Goal: Task Accomplishment & Management: Complete application form

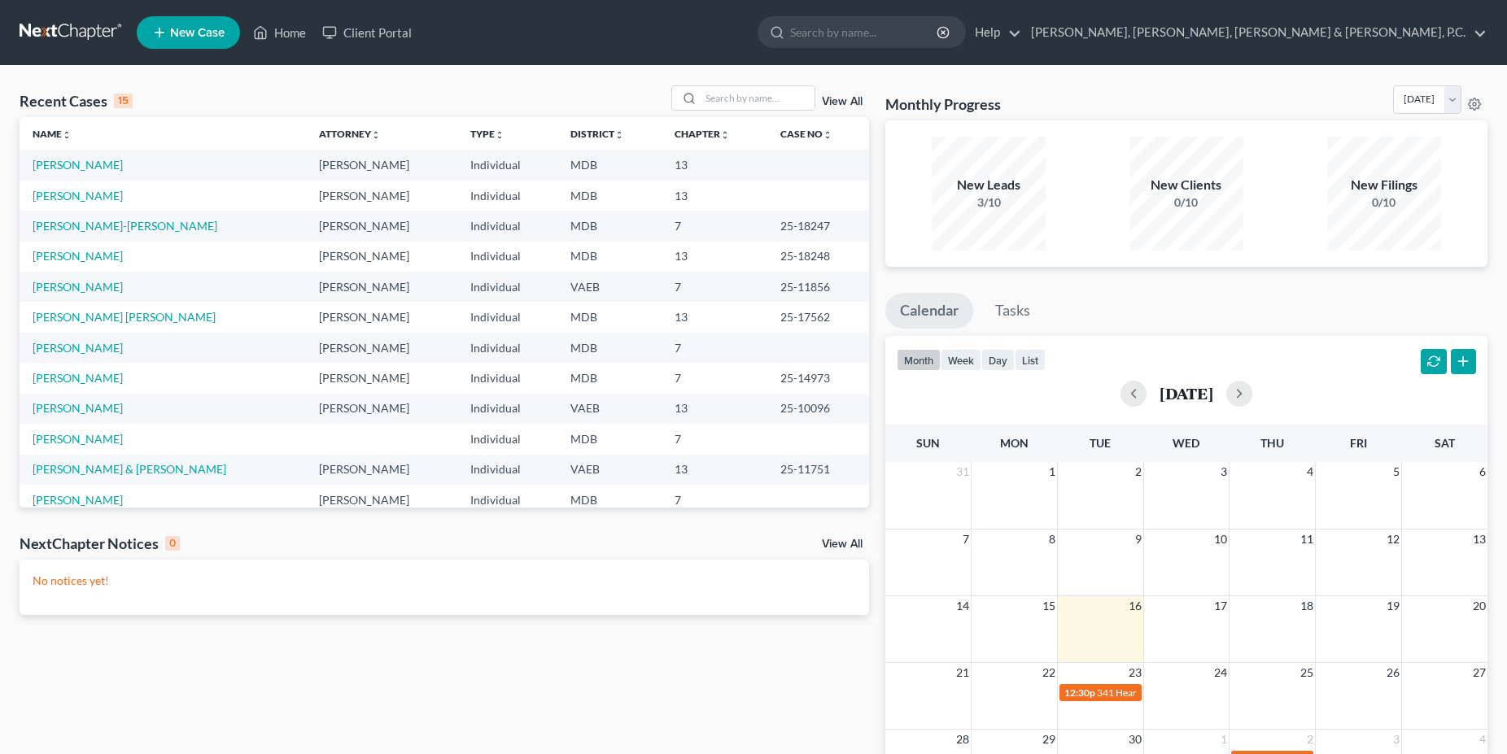
click at [105, 177] on td "[PERSON_NAME]" at bounding box center [163, 165] width 286 height 30
click at [105, 172] on td "[PERSON_NAME]" at bounding box center [163, 165] width 286 height 30
click at [102, 164] on link "[PERSON_NAME]" at bounding box center [78, 165] width 90 height 14
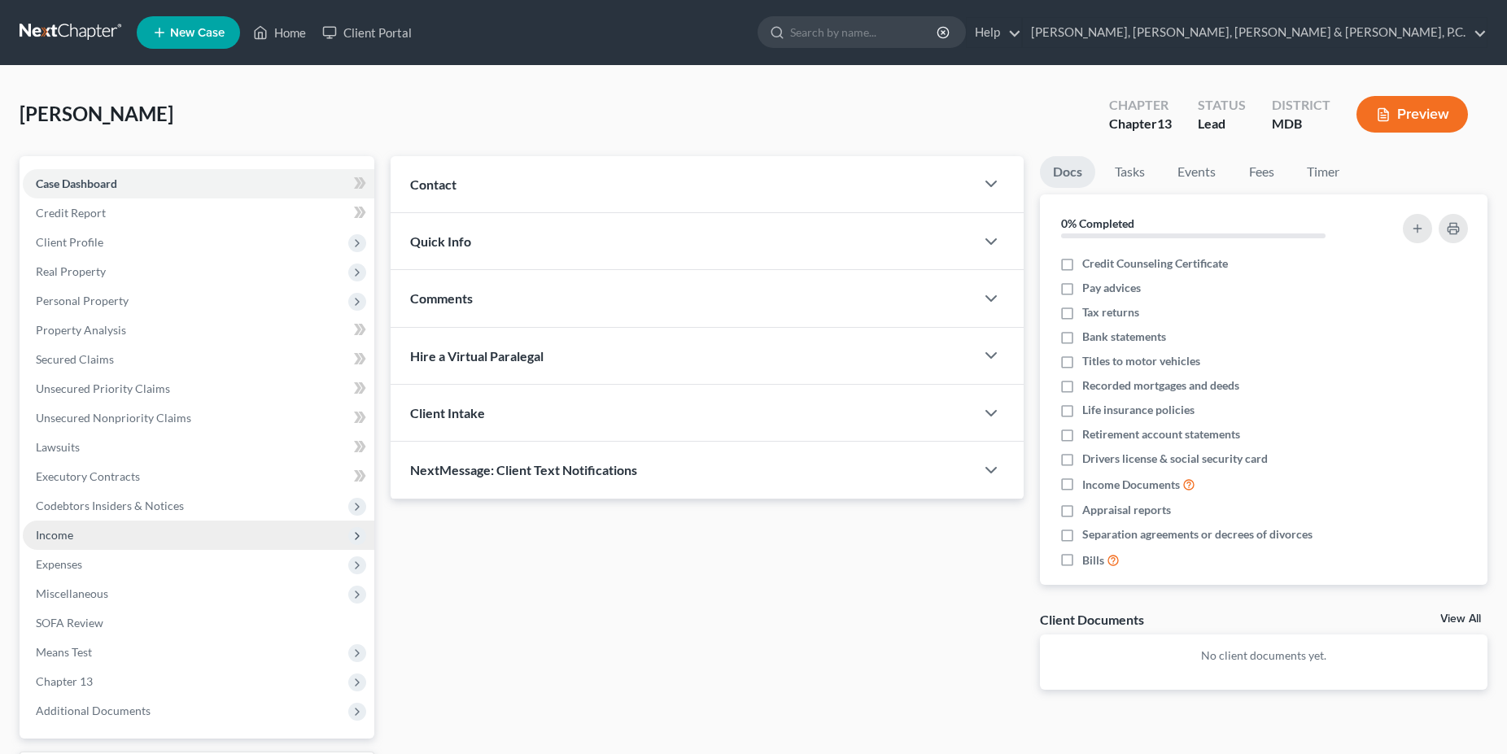
click at [70, 539] on span "Income" at bounding box center [54, 535] width 37 height 14
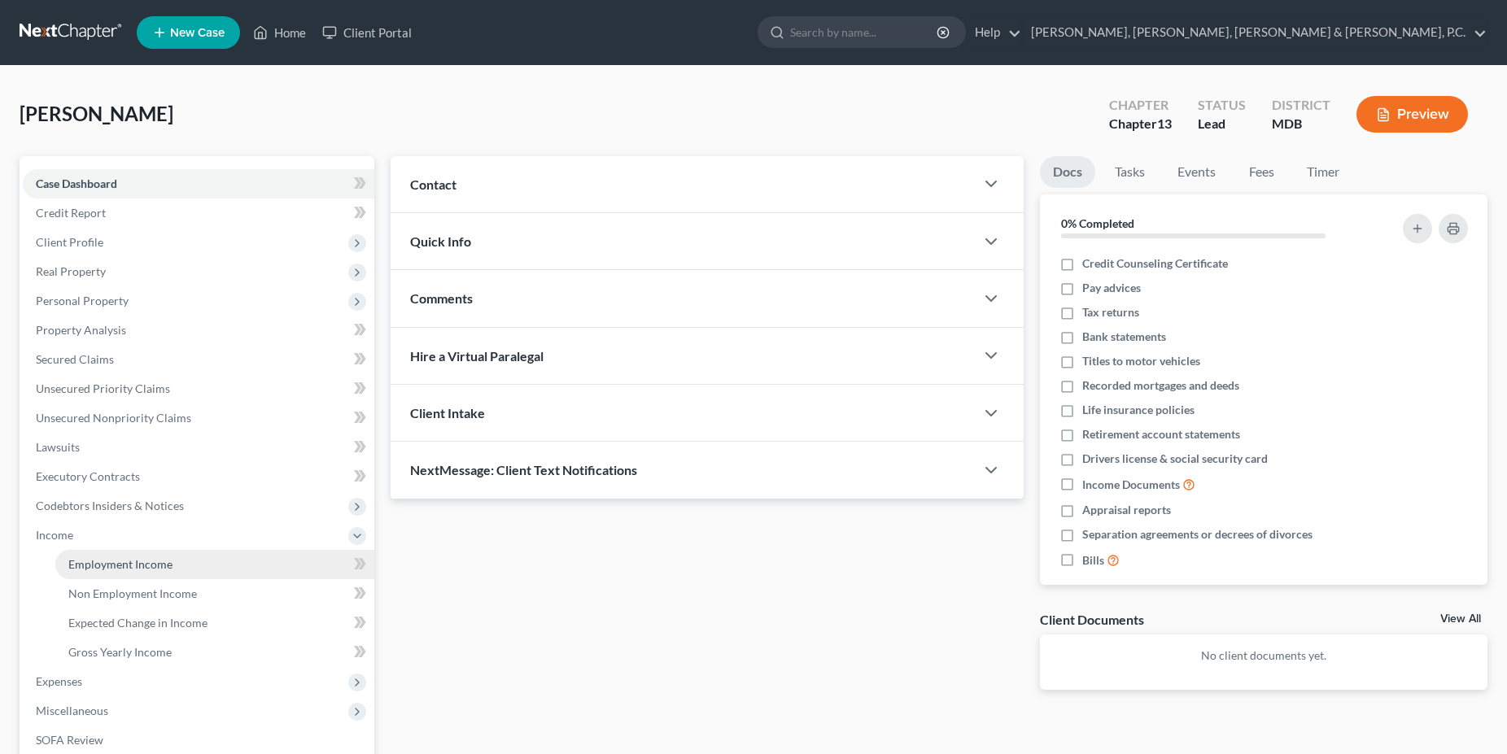
click at [99, 567] on span "Employment Income" at bounding box center [120, 564] width 104 height 14
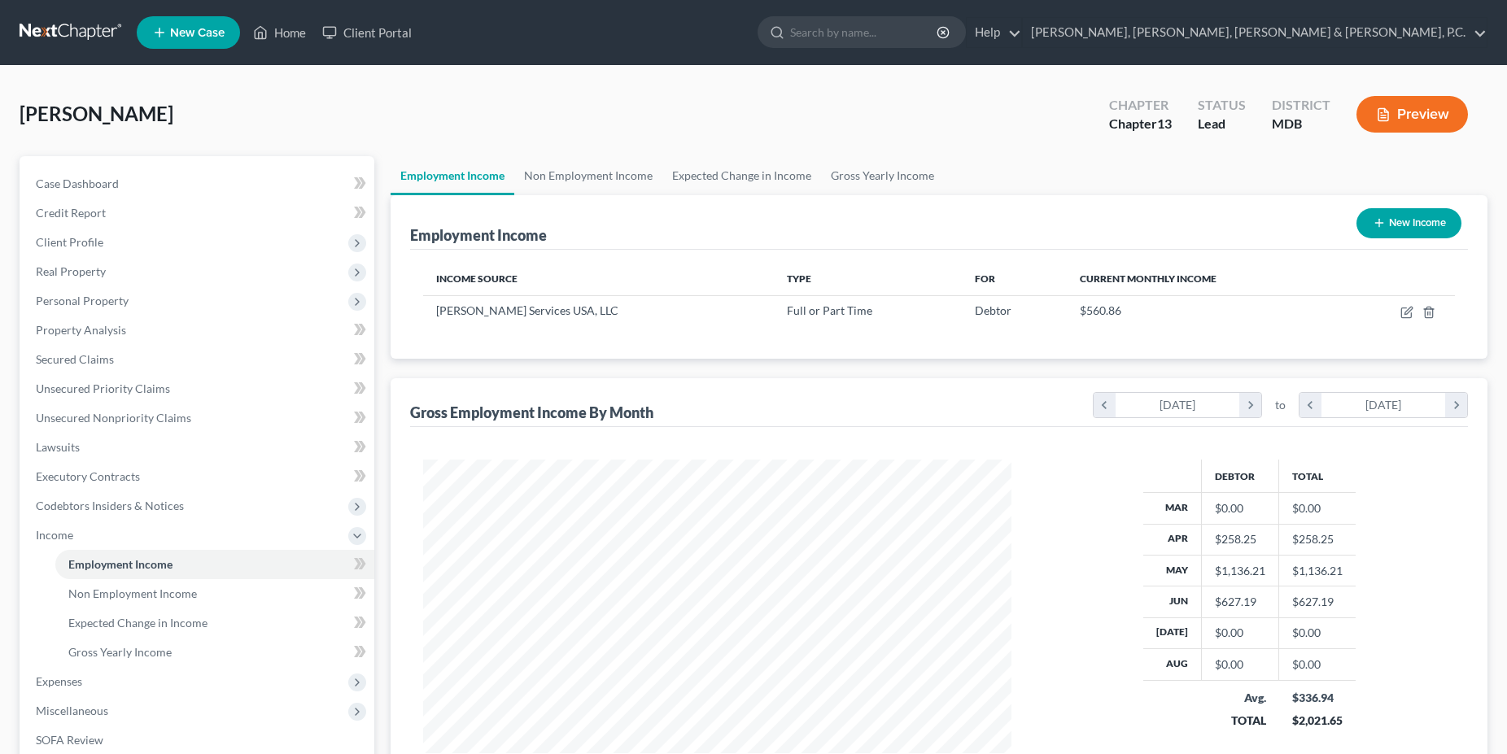
scroll to position [294, 621]
click at [598, 177] on link "Non Employment Income" at bounding box center [588, 175] width 148 height 39
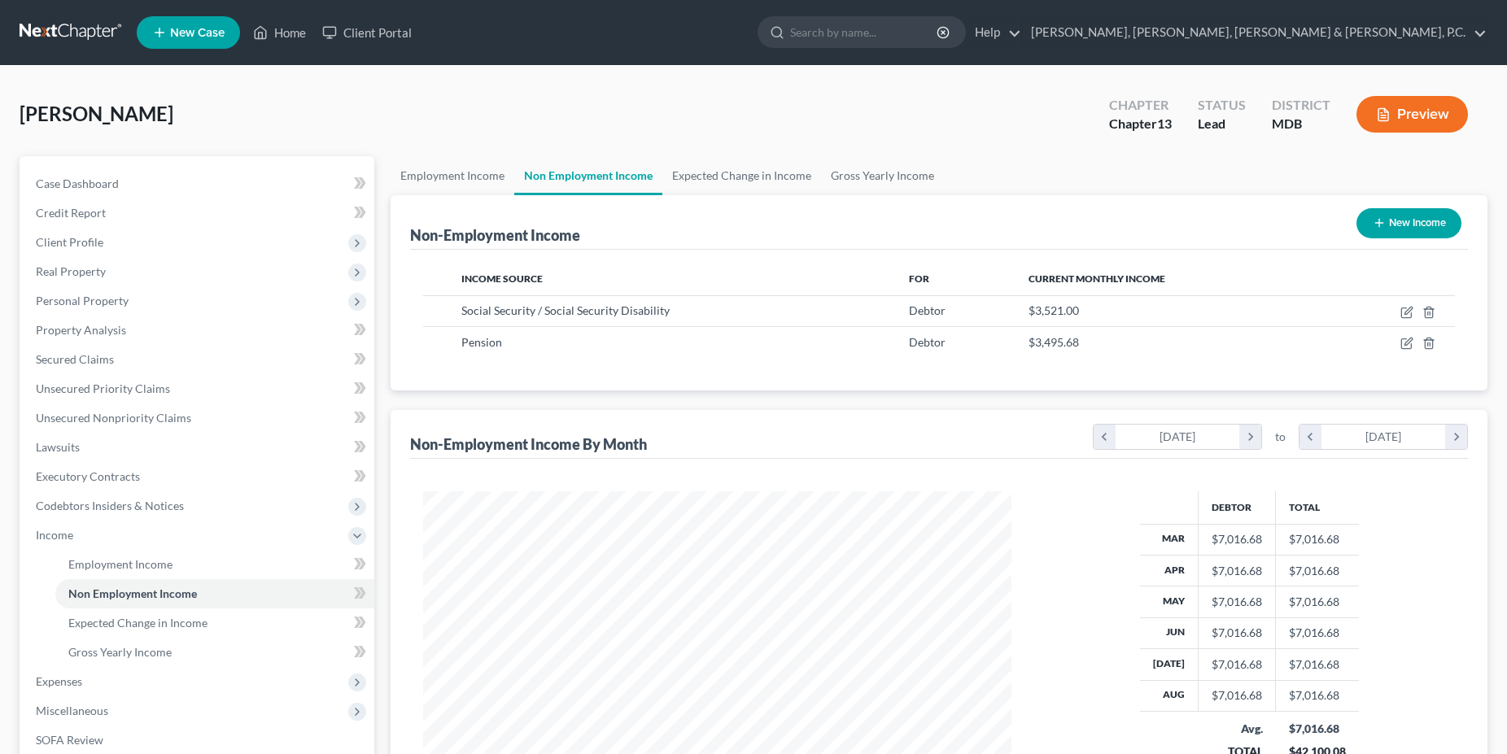
scroll to position [294, 621]
click at [709, 176] on link "Expected Change in Income" at bounding box center [741, 175] width 159 height 39
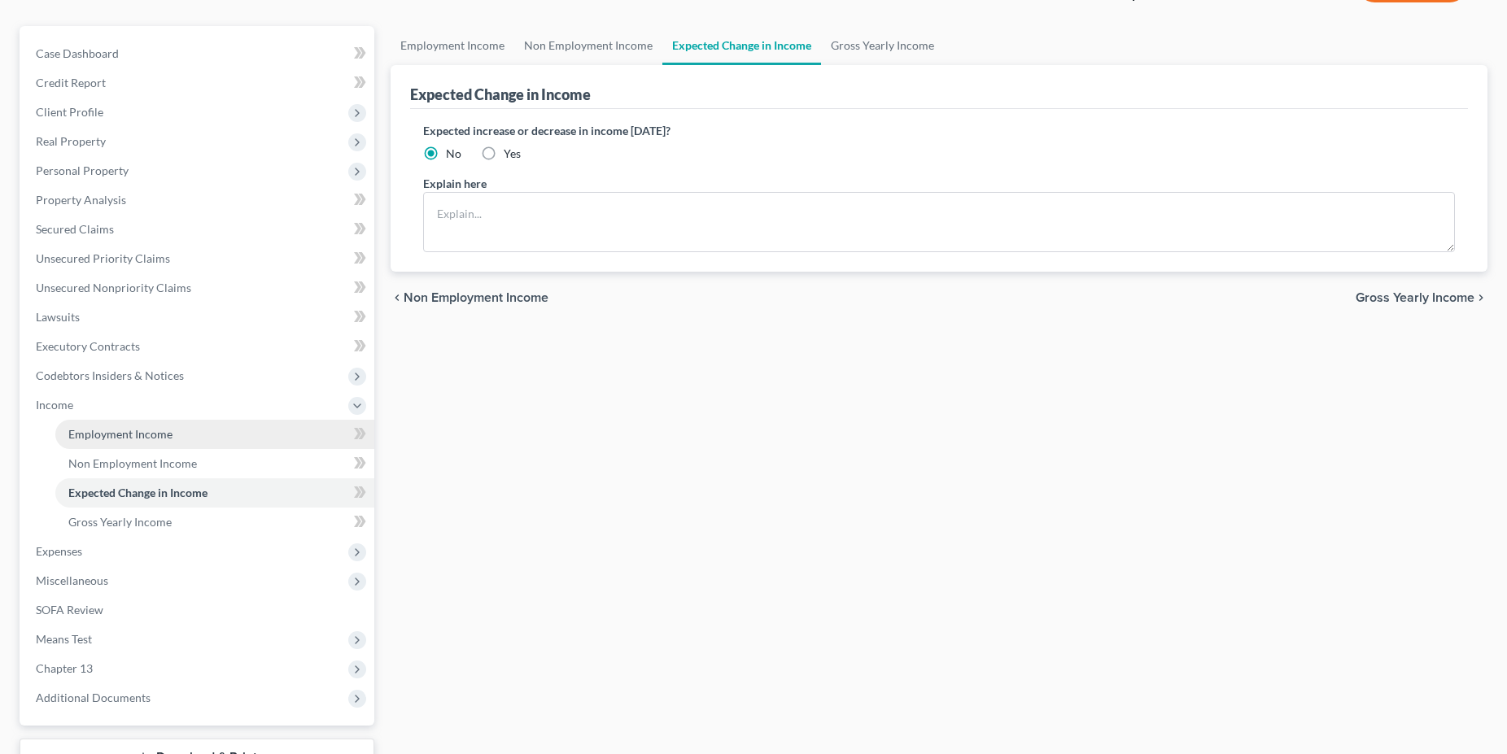
scroll to position [166, 0]
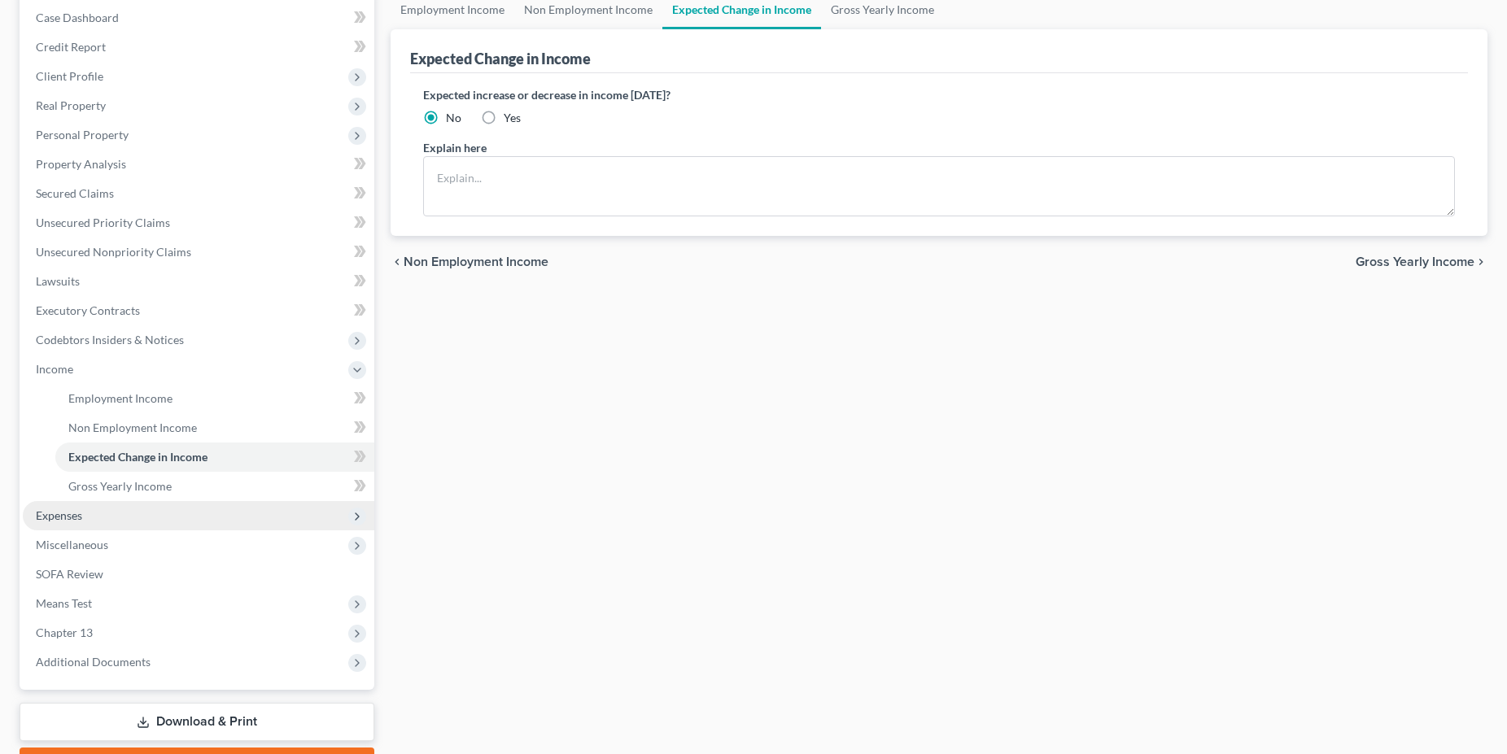
click at [75, 512] on span "Expenses" at bounding box center [59, 515] width 46 height 14
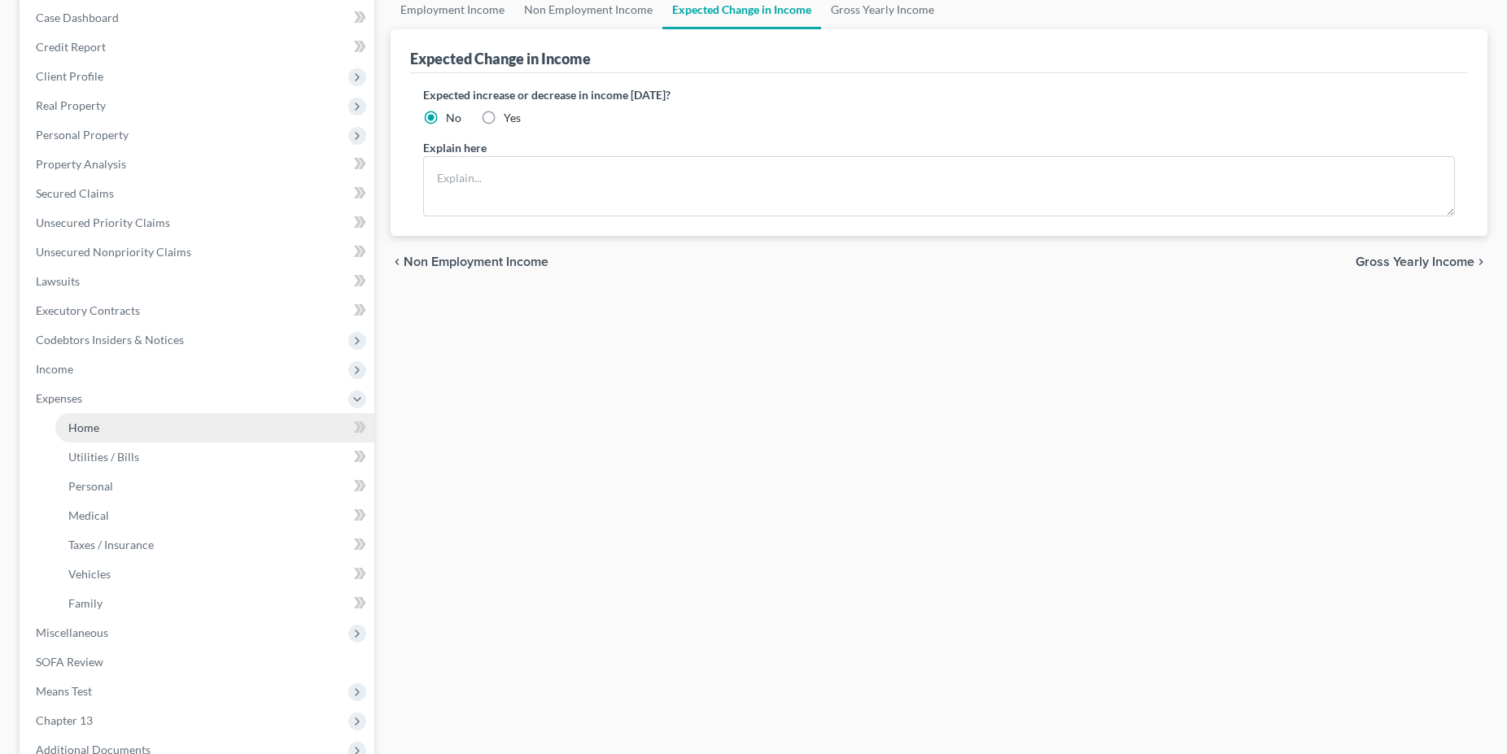
click at [98, 430] on span "Home" at bounding box center [83, 428] width 31 height 14
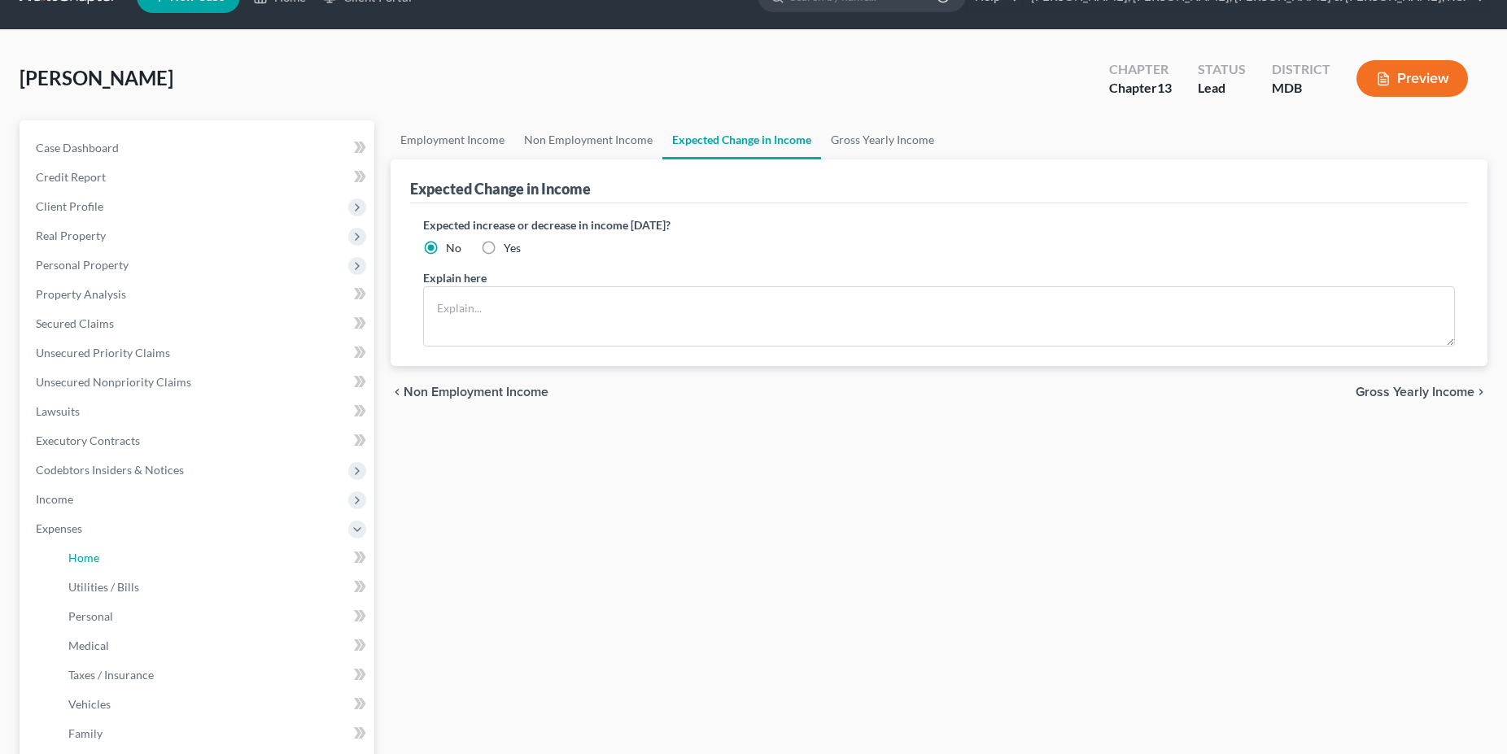
scroll to position [0, 0]
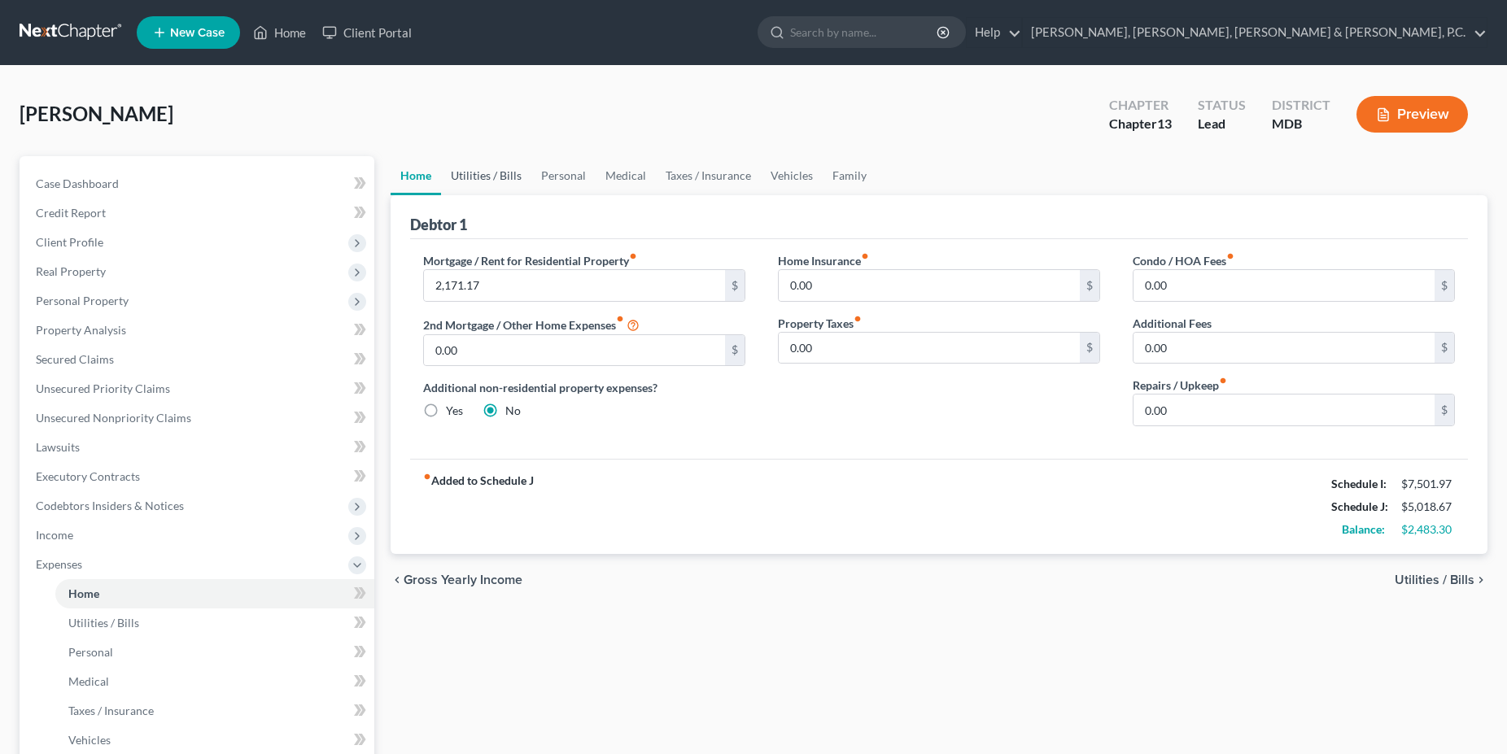
click at [491, 178] on link "Utilities / Bills" at bounding box center [486, 175] width 90 height 39
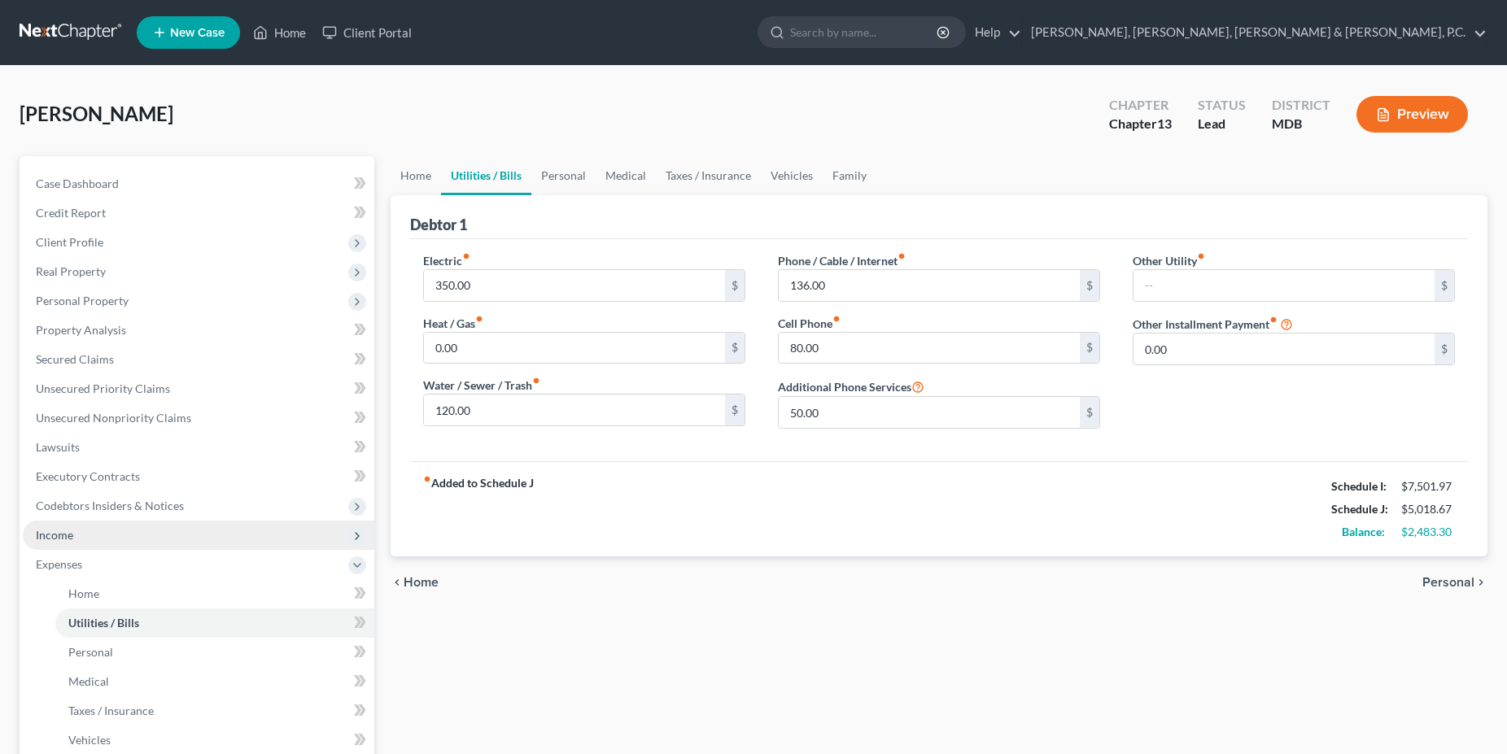
click at [73, 544] on span "Income" at bounding box center [198, 535] width 351 height 29
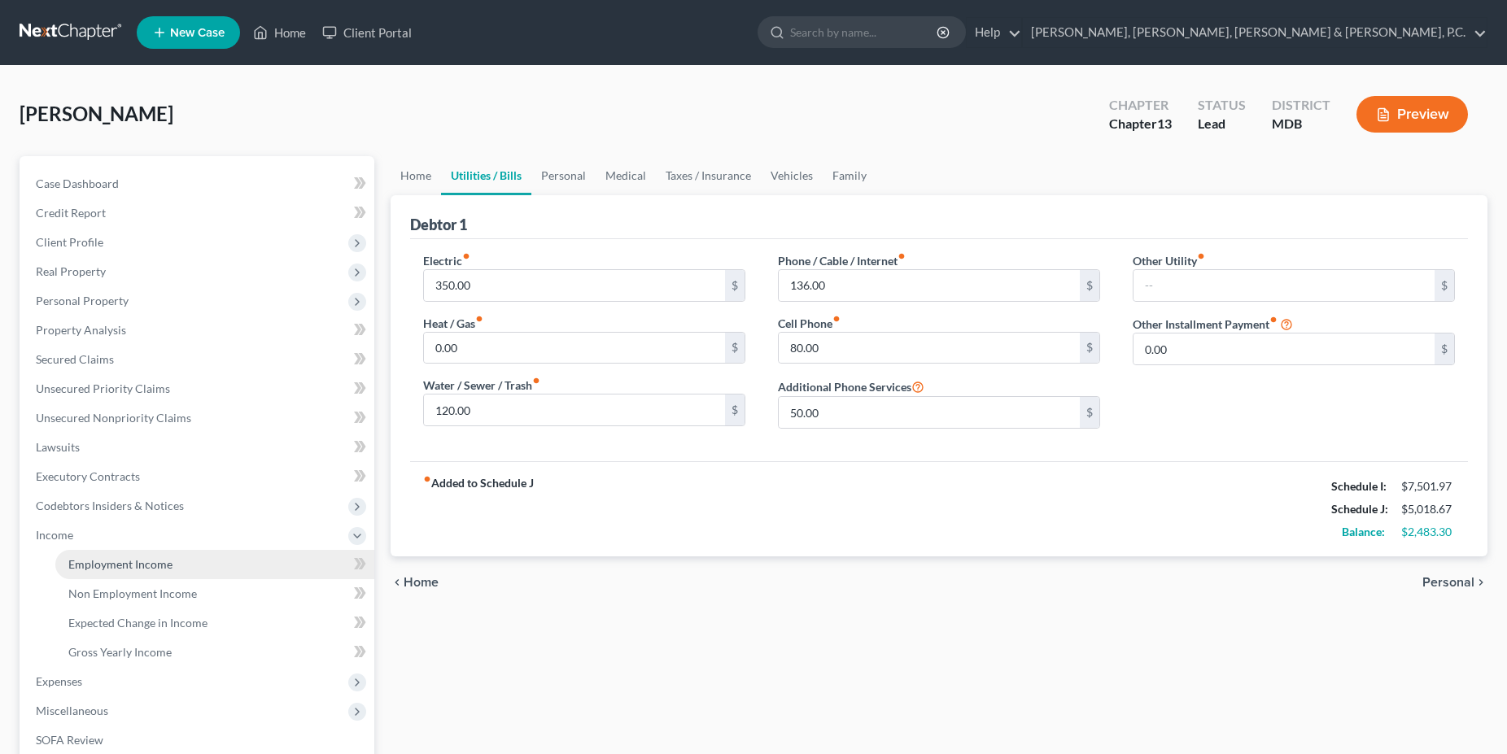
click at [113, 565] on span "Employment Income" at bounding box center [120, 564] width 104 height 14
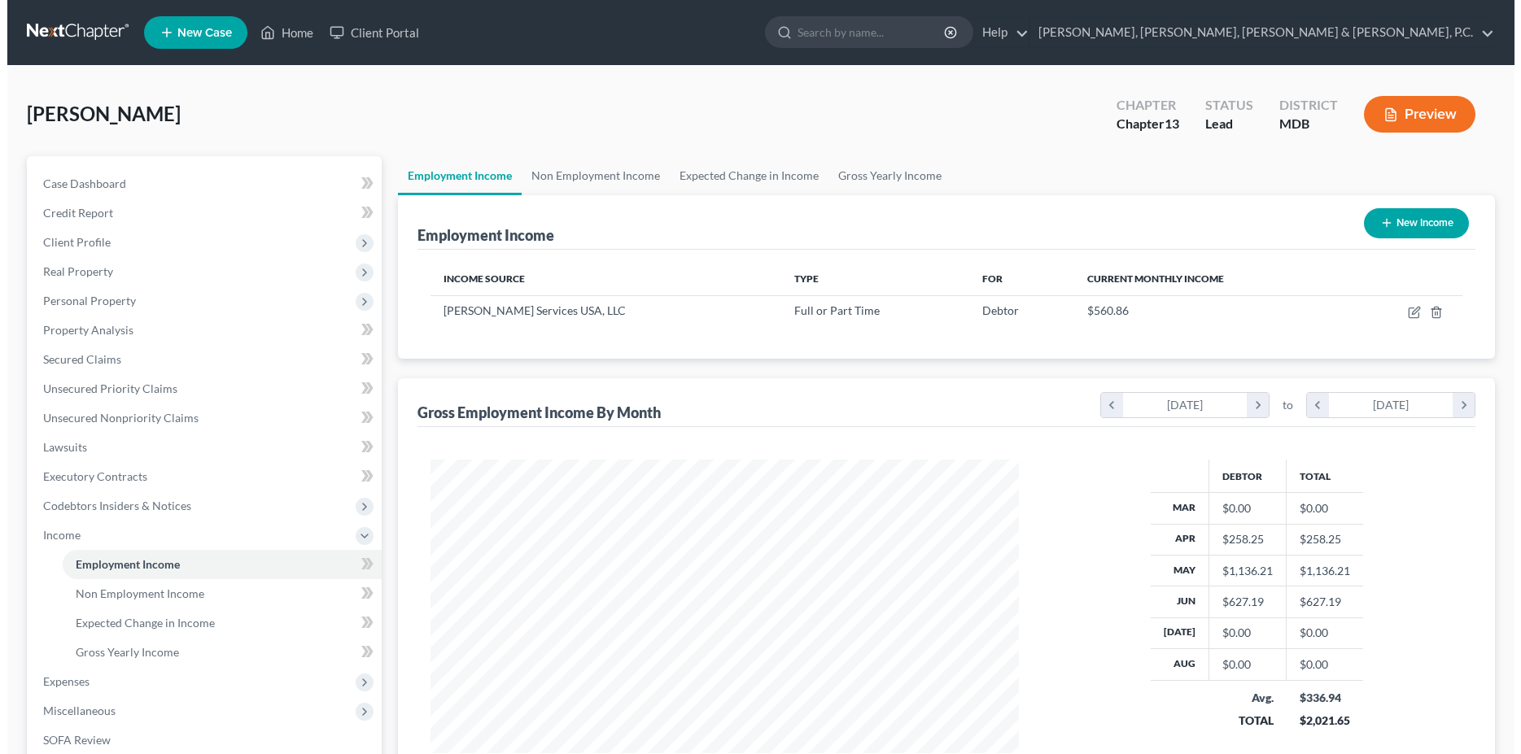
scroll to position [294, 621]
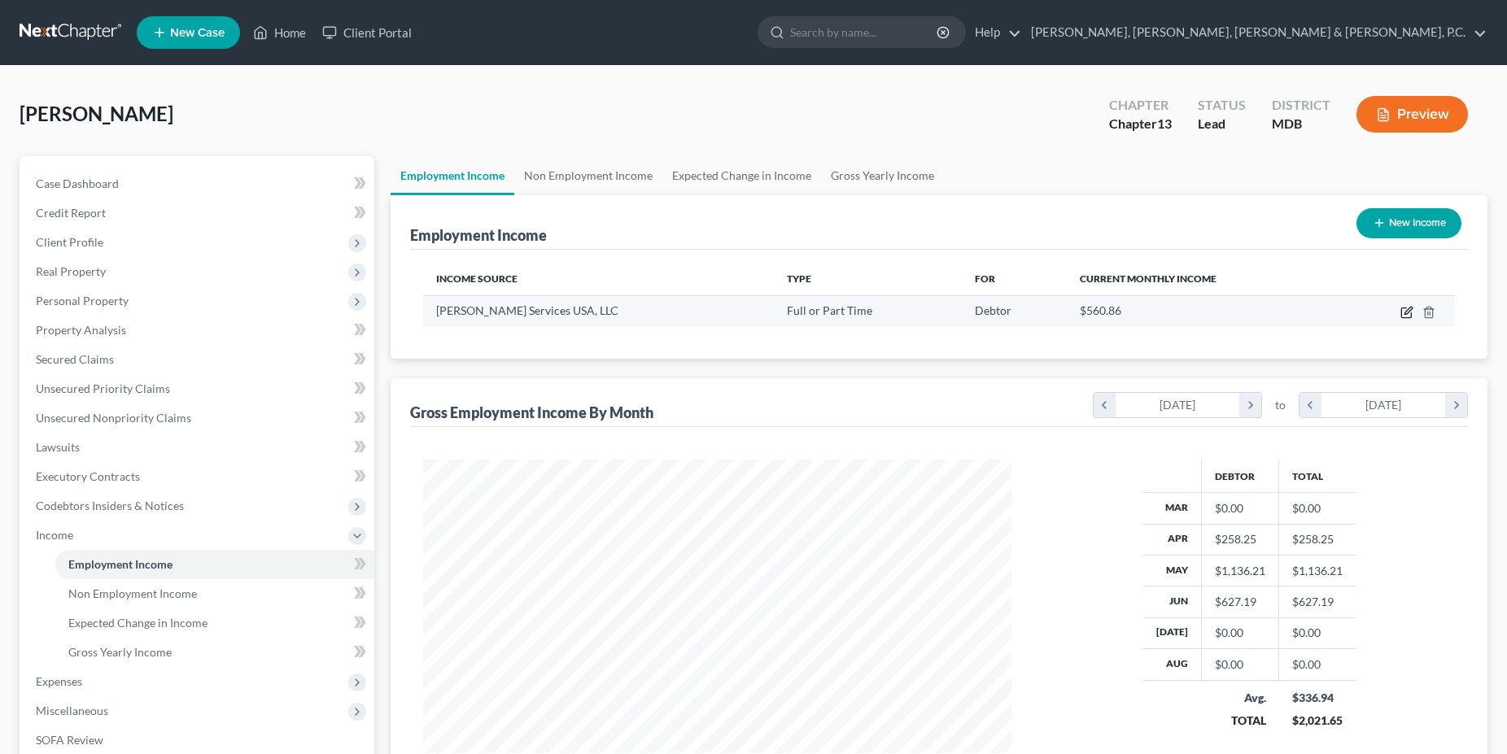
click at [1407, 311] on icon "button" at bounding box center [1407, 310] width 7 height 7
select select "0"
select select "23"
select select "3"
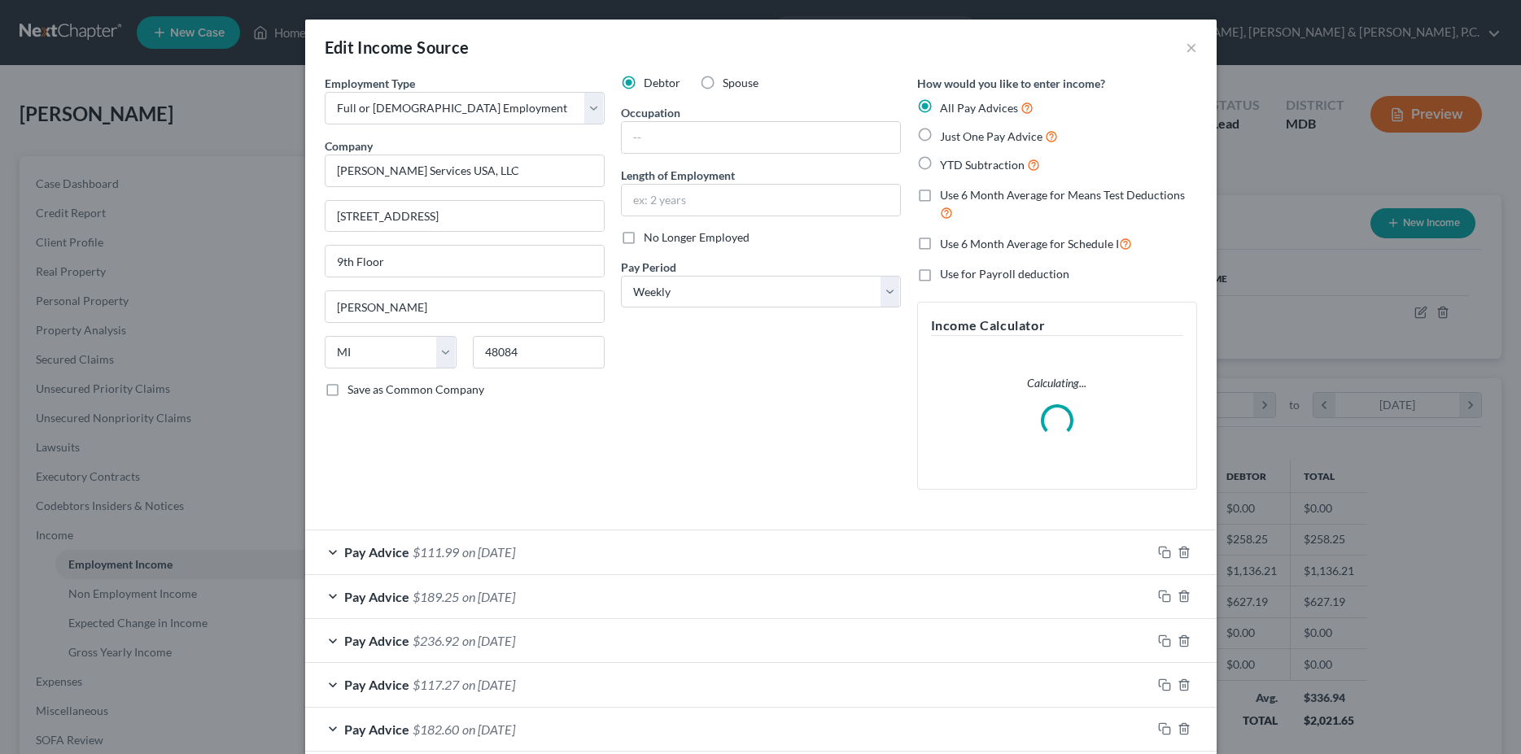
click at [940, 246] on label "Use 6 Month Average for Schedule I" at bounding box center [1036, 243] width 192 height 19
click at [946, 245] on input "Use 6 Month Average for Schedule I" at bounding box center [951, 239] width 11 height 11
checkbox input "true"
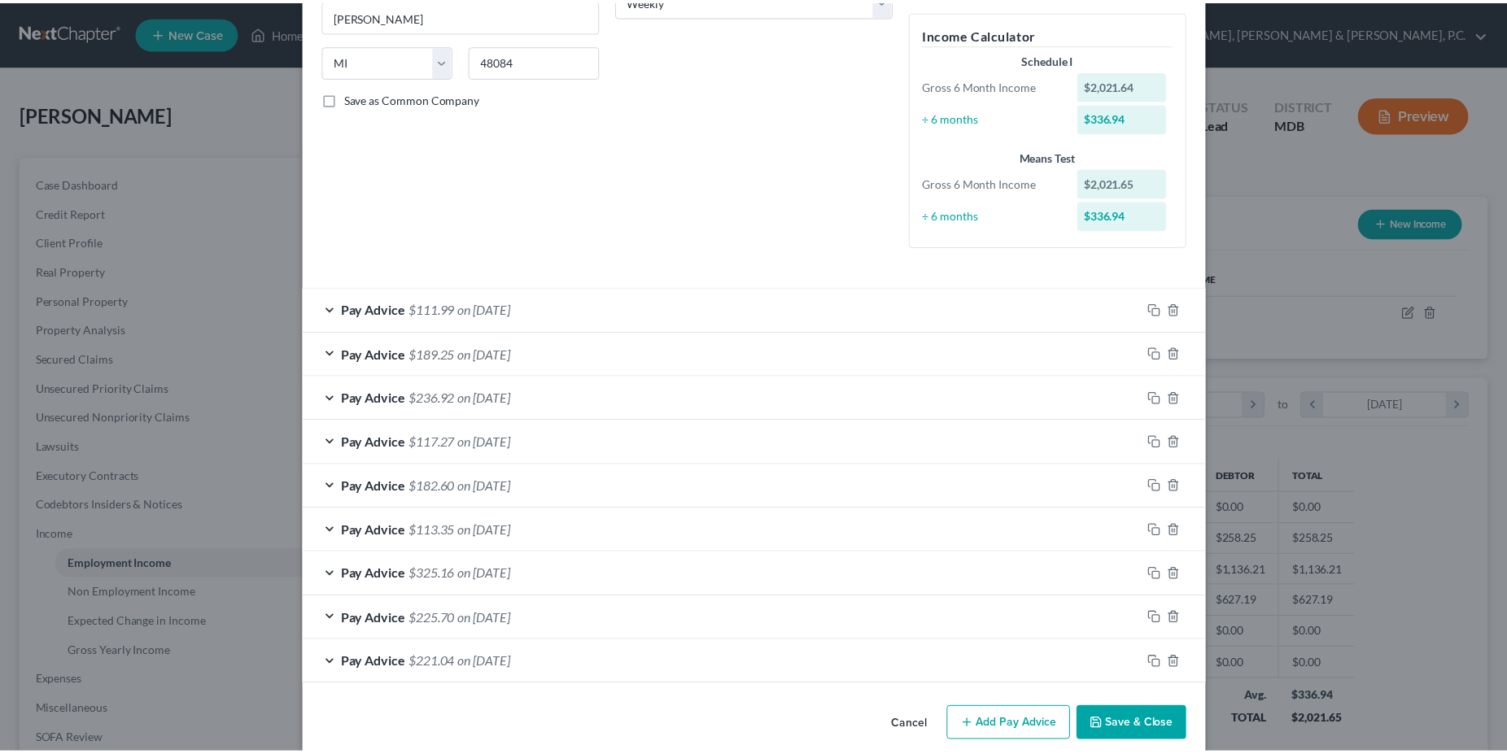
scroll to position [312, 0]
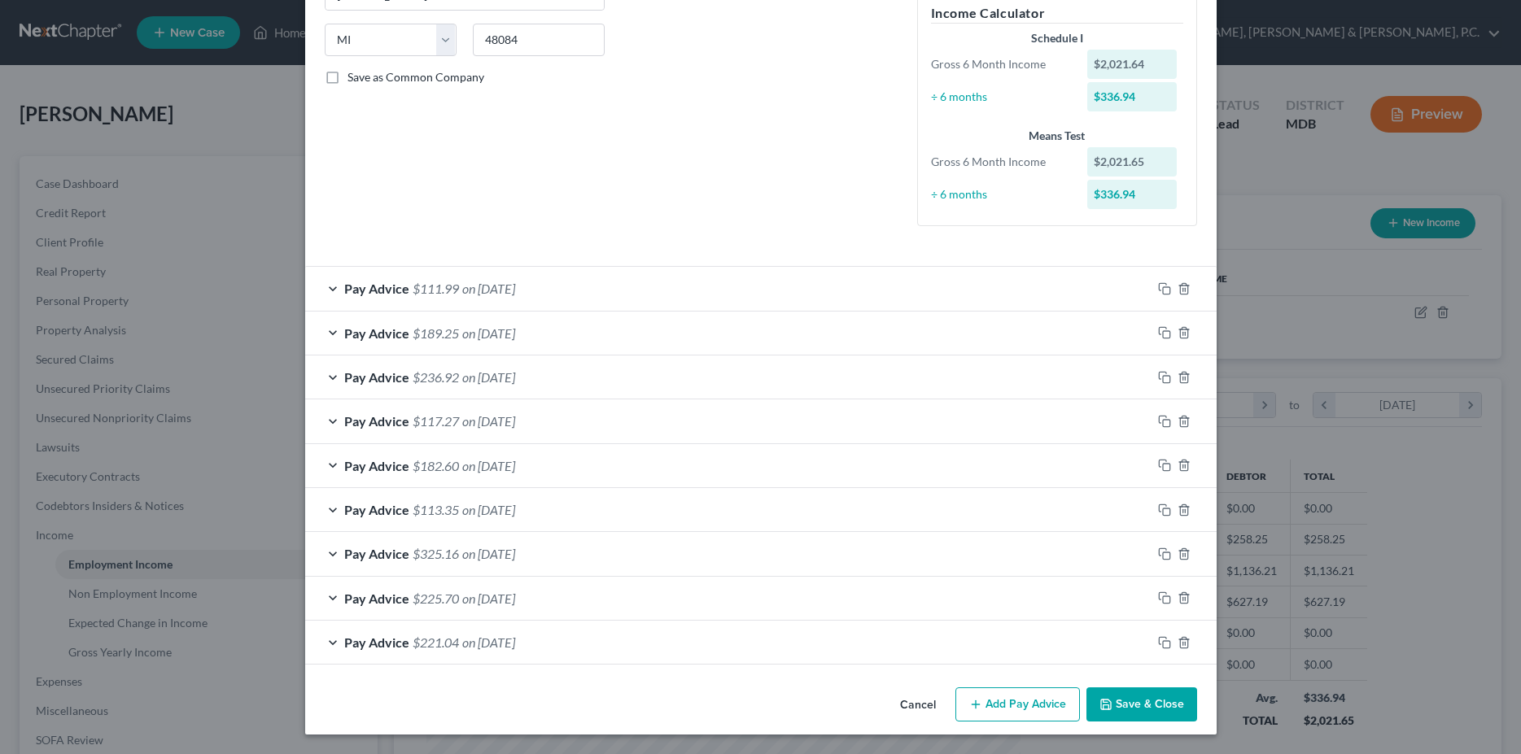
click at [1140, 696] on button "Save & Close" at bounding box center [1141, 704] width 111 height 34
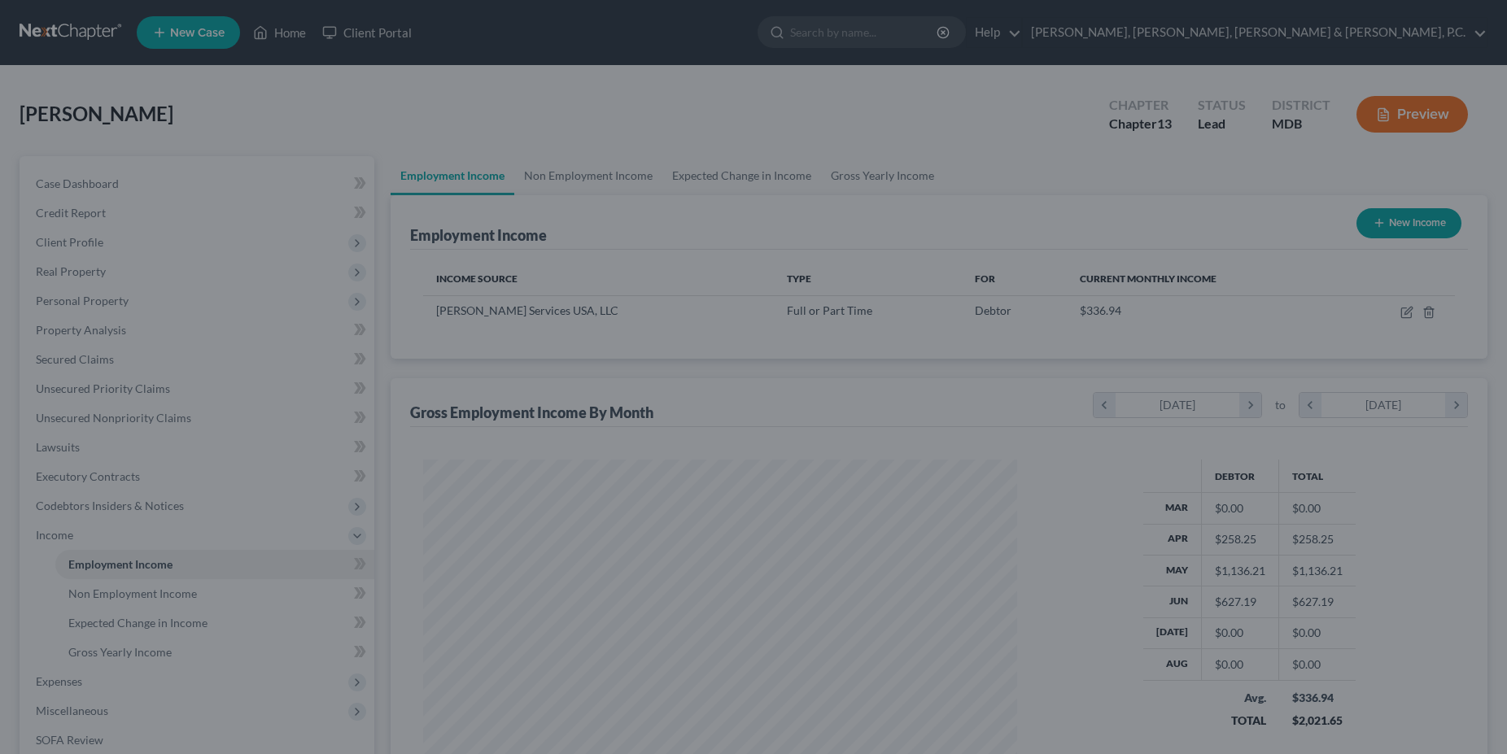
scroll to position [813291, 812964]
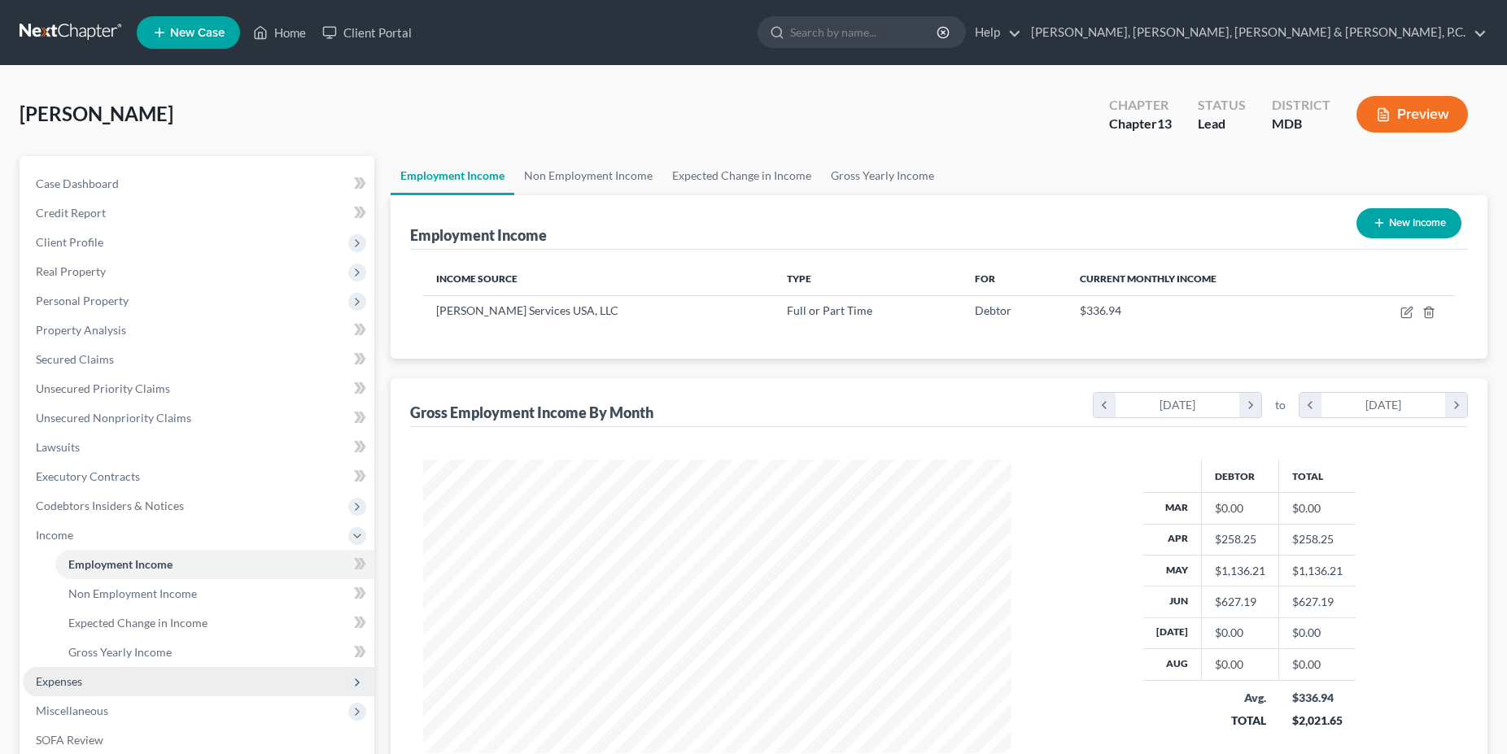
click at [125, 688] on span "Expenses" at bounding box center [198, 681] width 351 height 29
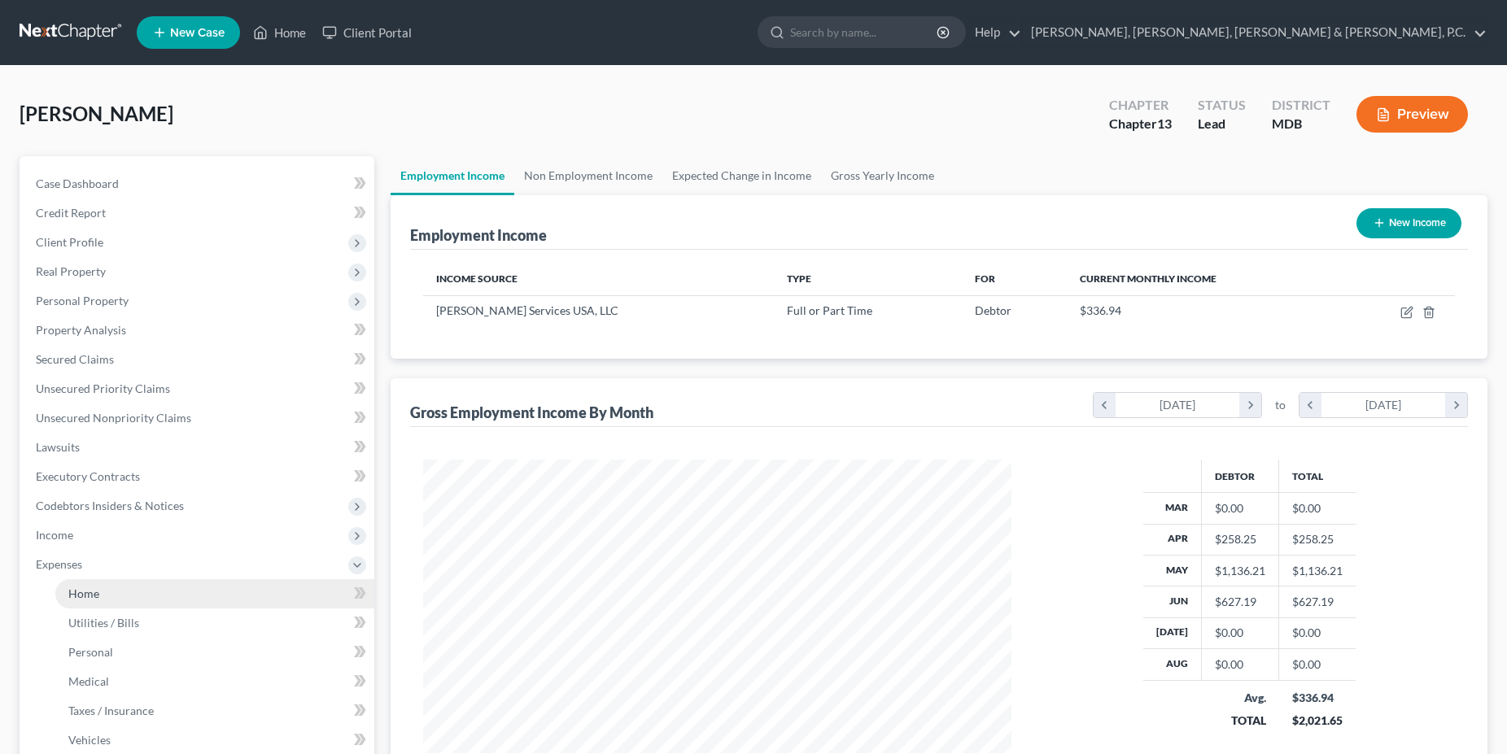
click at [93, 604] on link "Home" at bounding box center [214, 593] width 319 height 29
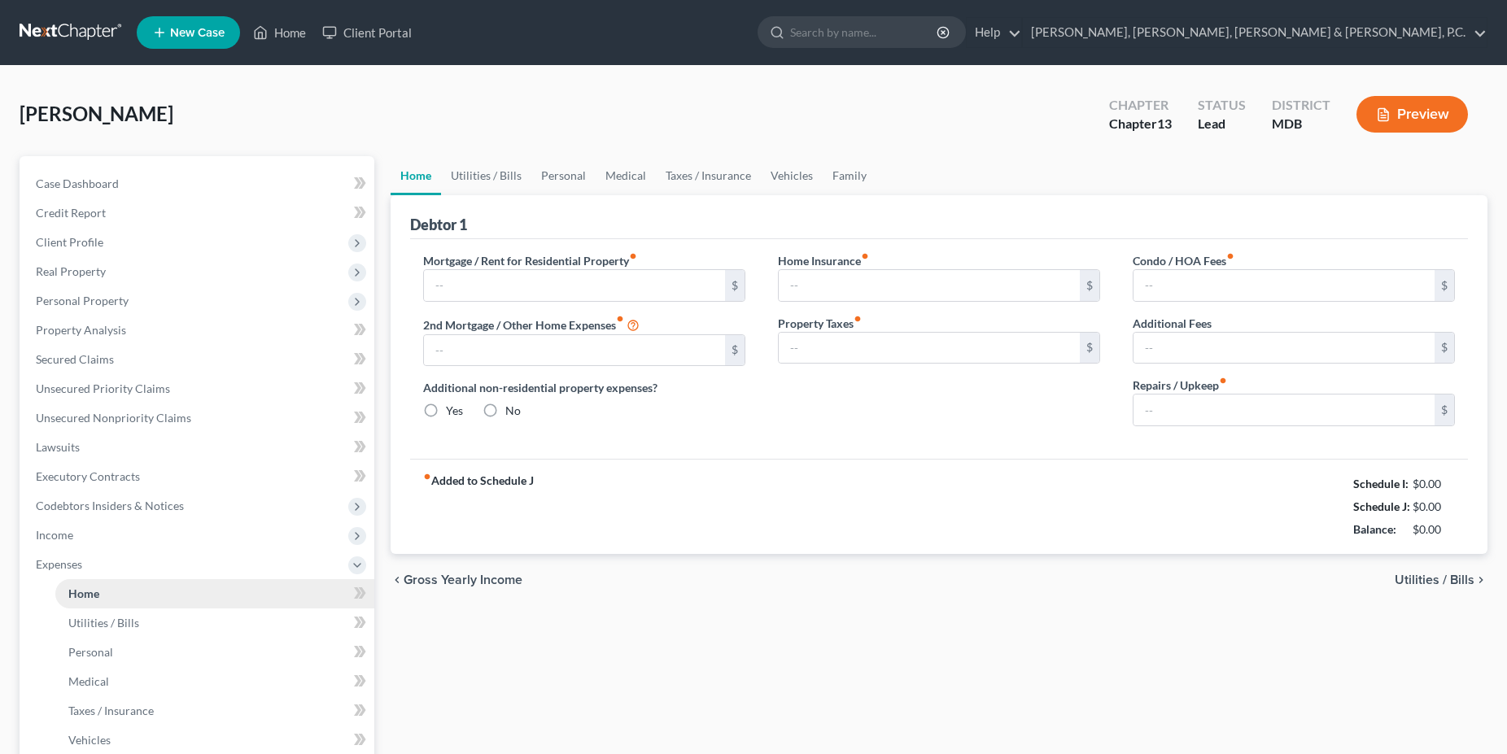
type input "2,171.17"
type input "0.00"
radio input "true"
type input "0.00"
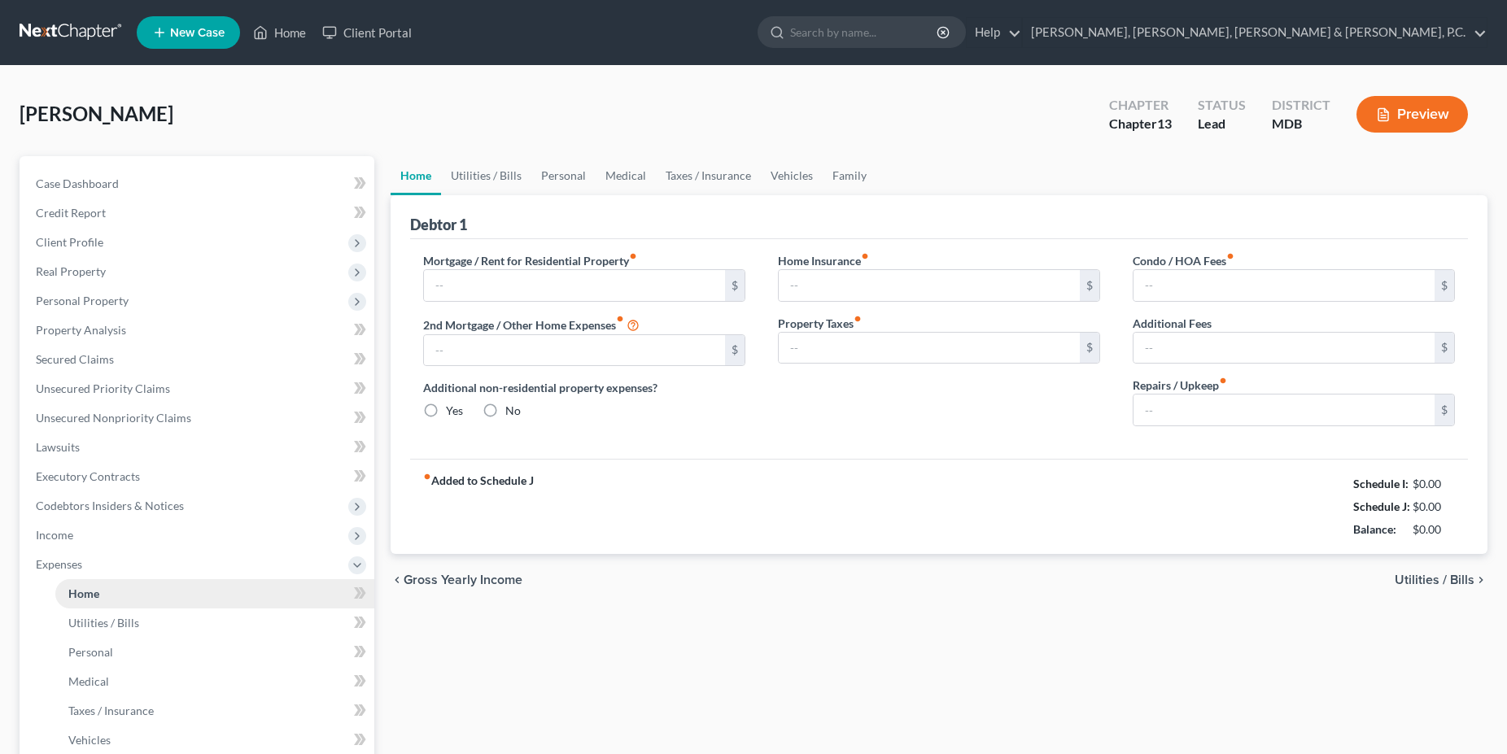
type input "0.00"
click at [491, 182] on link "Utilities / Bills" at bounding box center [486, 175] width 90 height 39
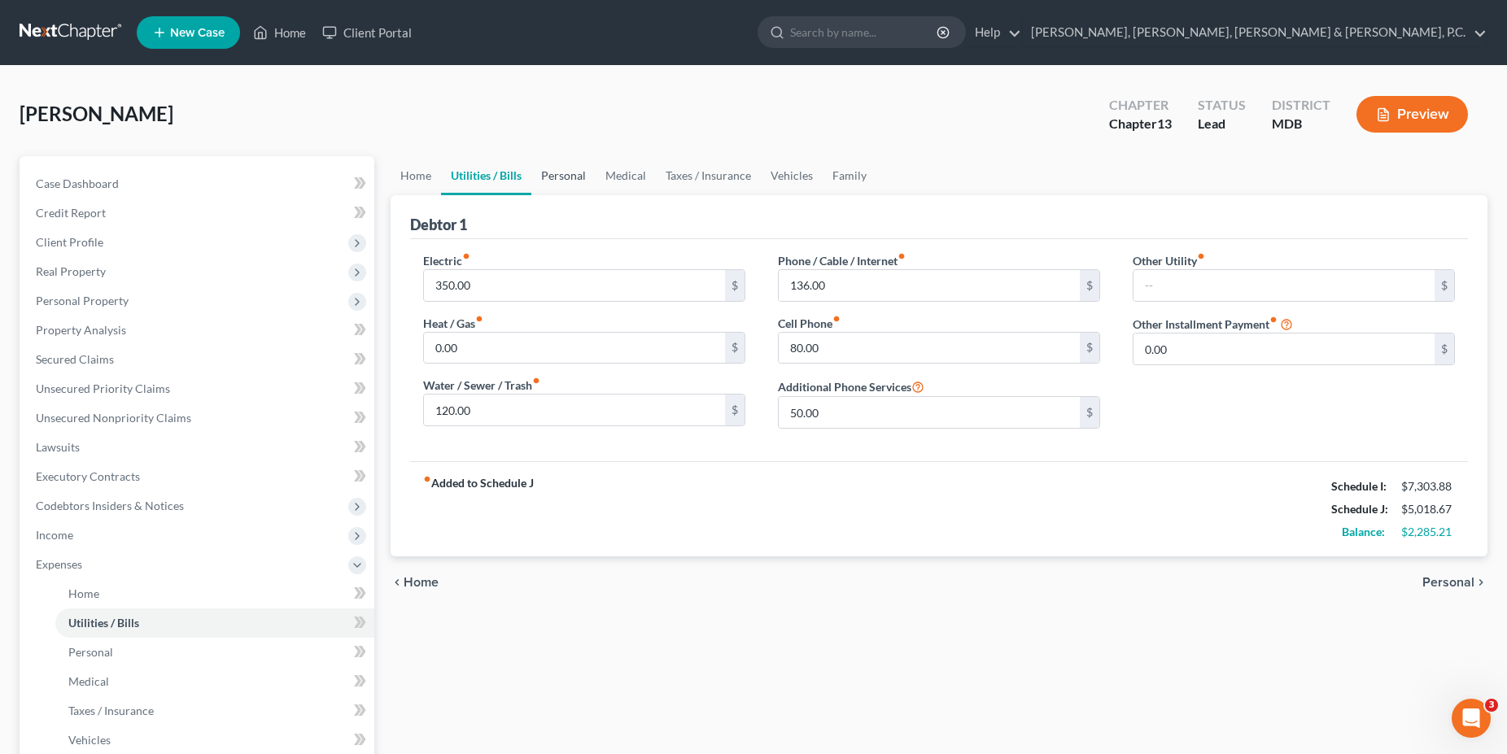
click at [581, 171] on link "Personal" at bounding box center [563, 175] width 64 height 39
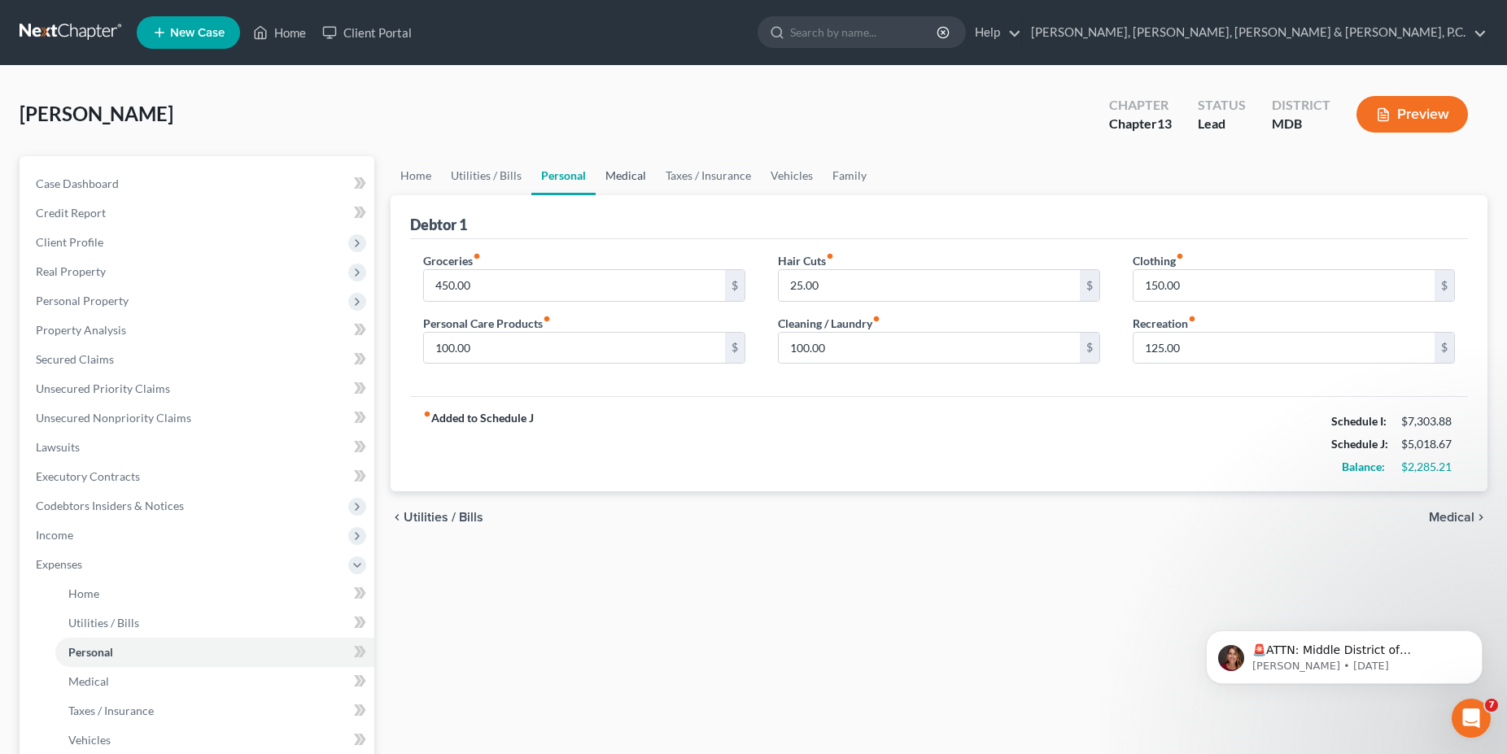
click at [648, 177] on link "Medical" at bounding box center [626, 175] width 60 height 39
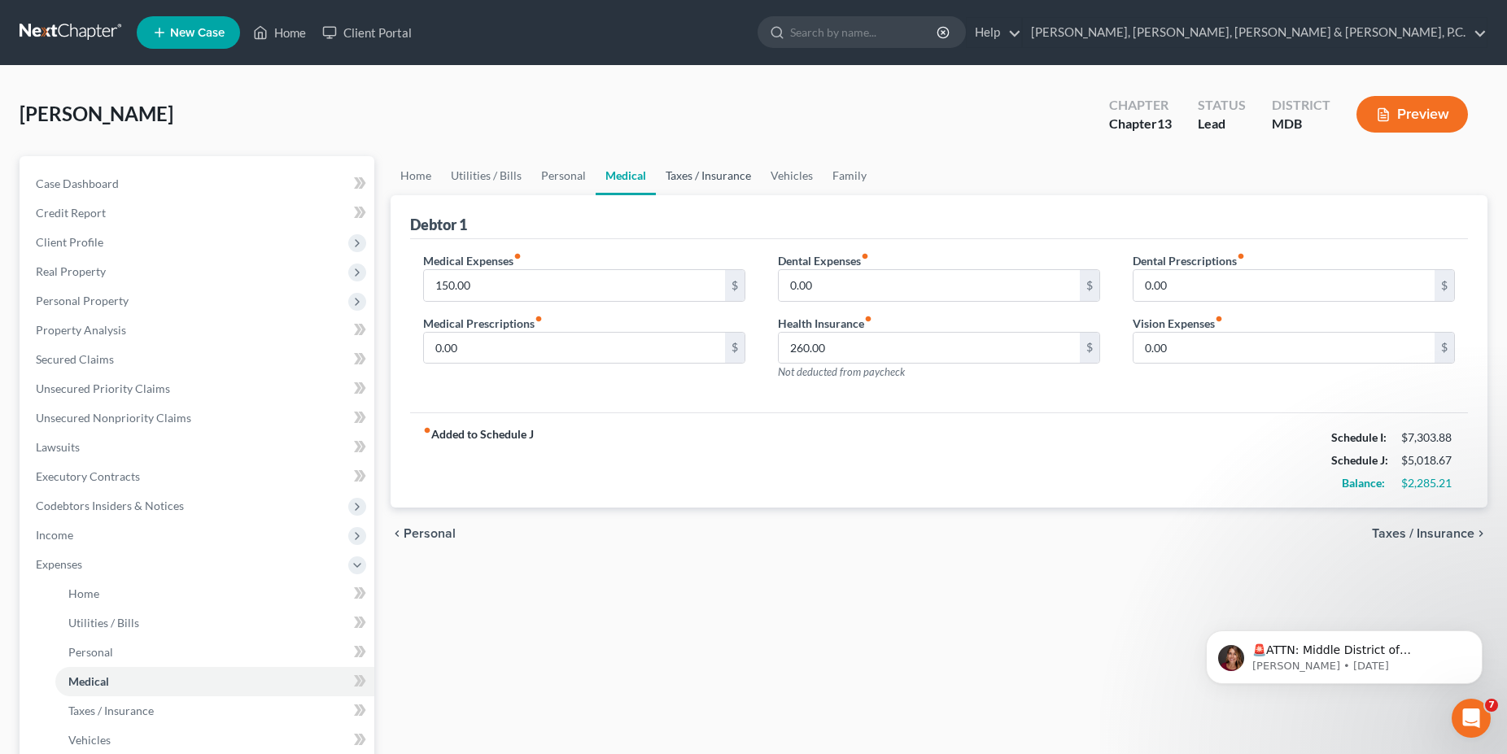
click at [698, 177] on link "Taxes / Insurance" at bounding box center [708, 175] width 105 height 39
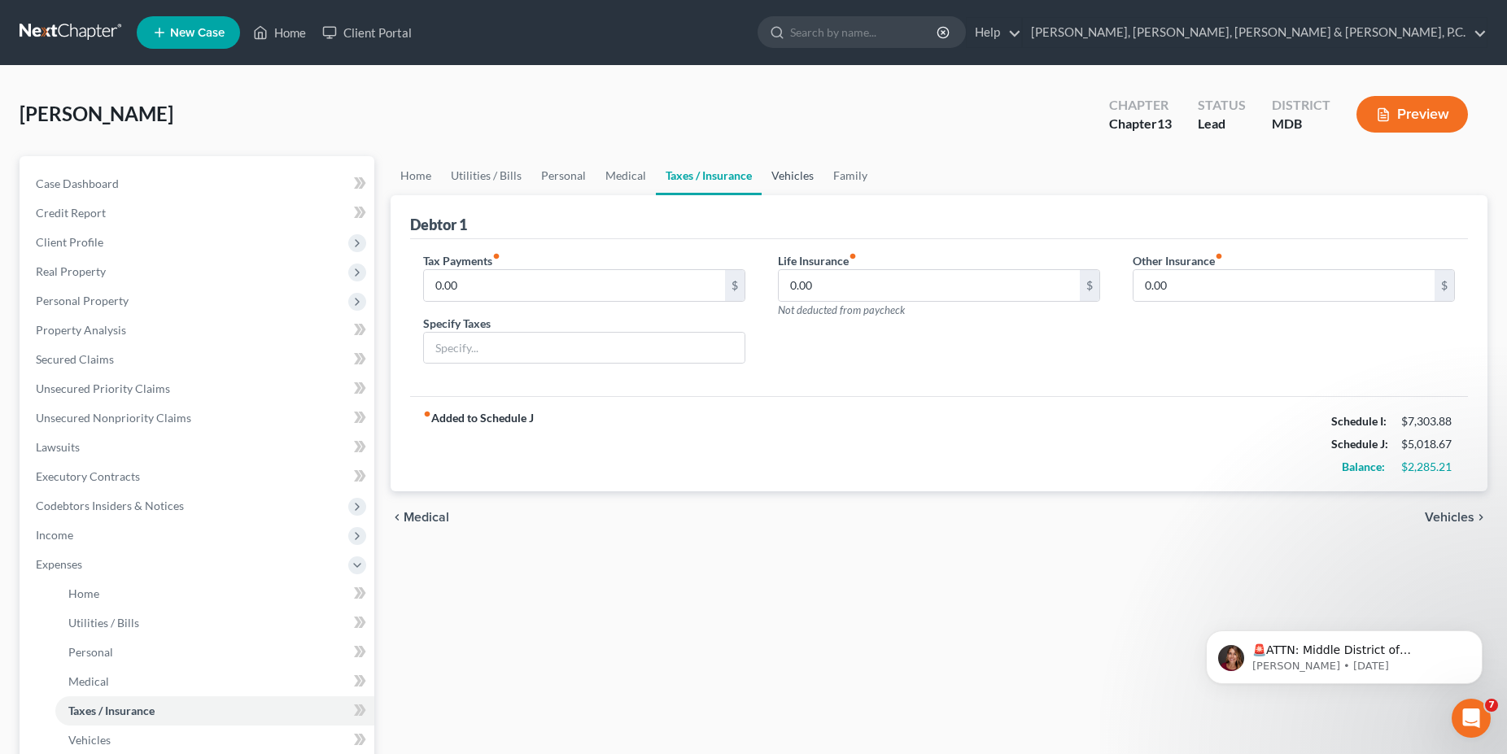
click at [783, 177] on link "Vehicles" at bounding box center [793, 175] width 62 height 39
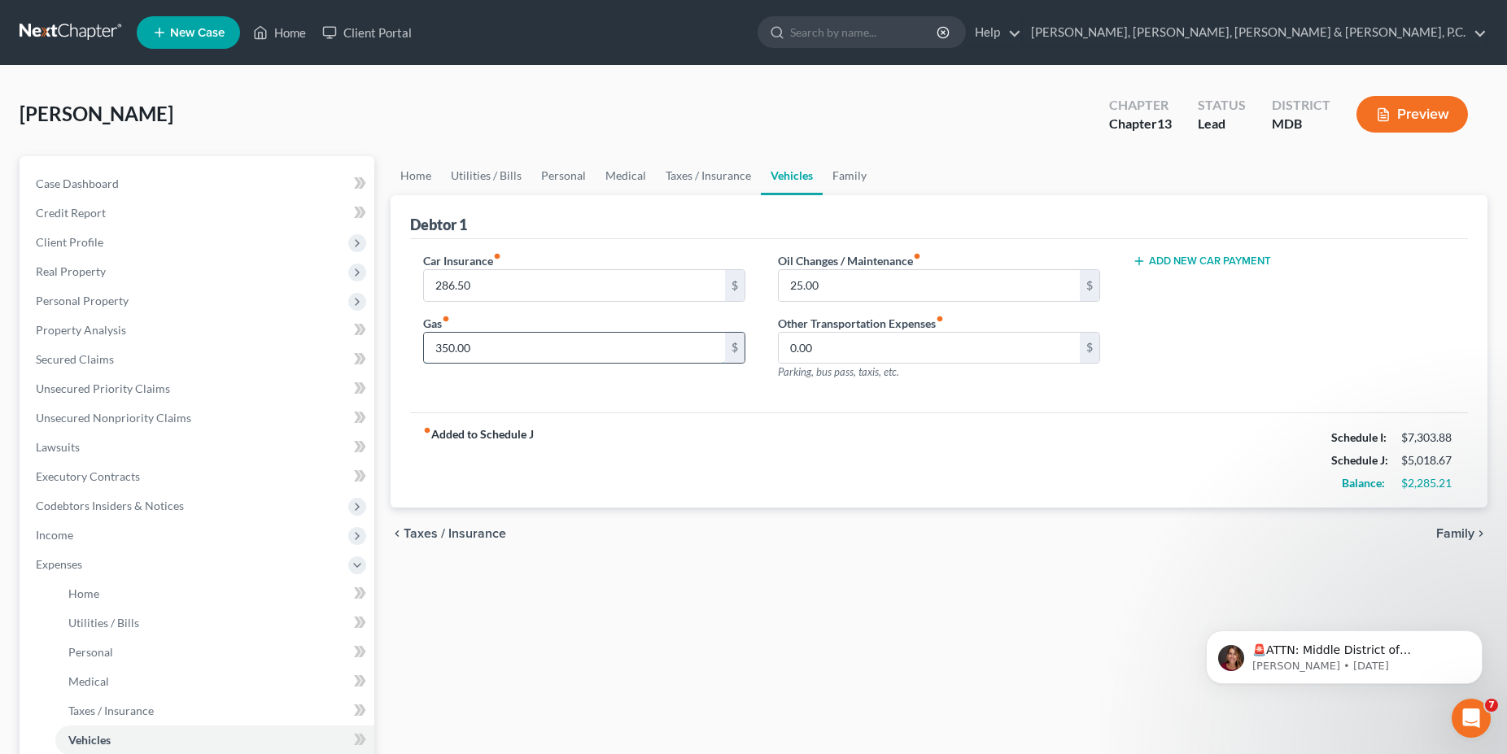
click at [519, 349] on input "350.00" at bounding box center [574, 348] width 301 height 31
type input "400.00"
click at [852, 177] on link "Family" at bounding box center [850, 175] width 54 height 39
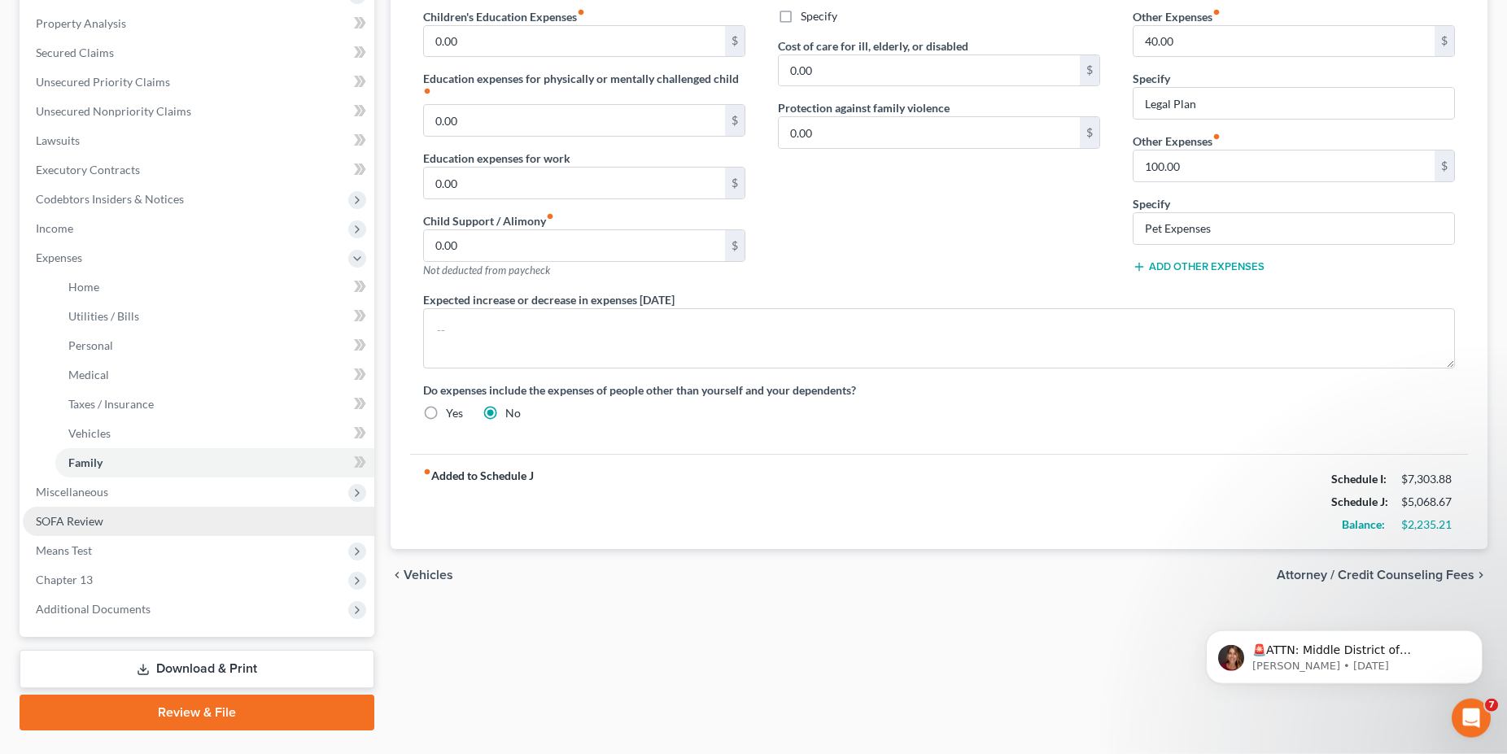
scroll to position [343, 0]
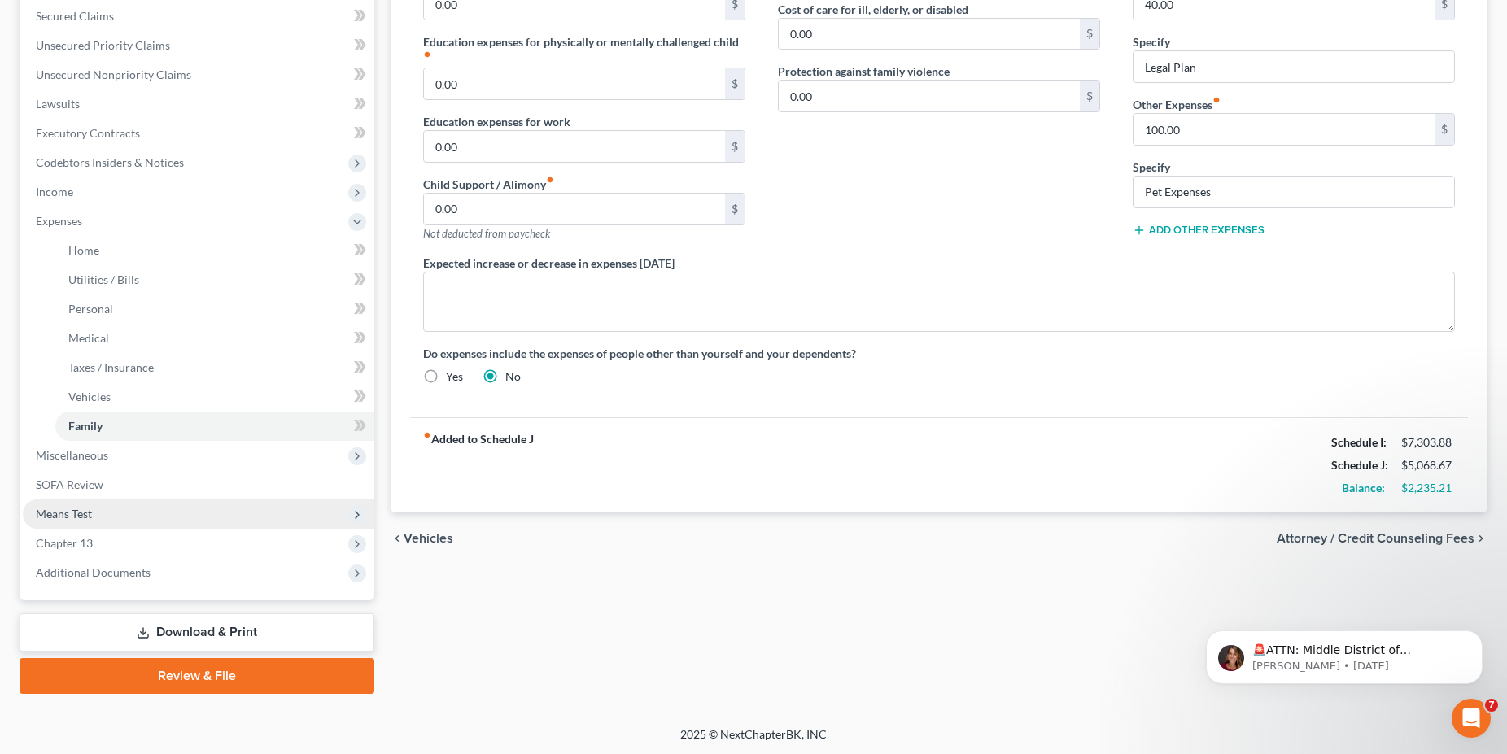
click at [69, 513] on span "Means Test" at bounding box center [64, 514] width 56 height 14
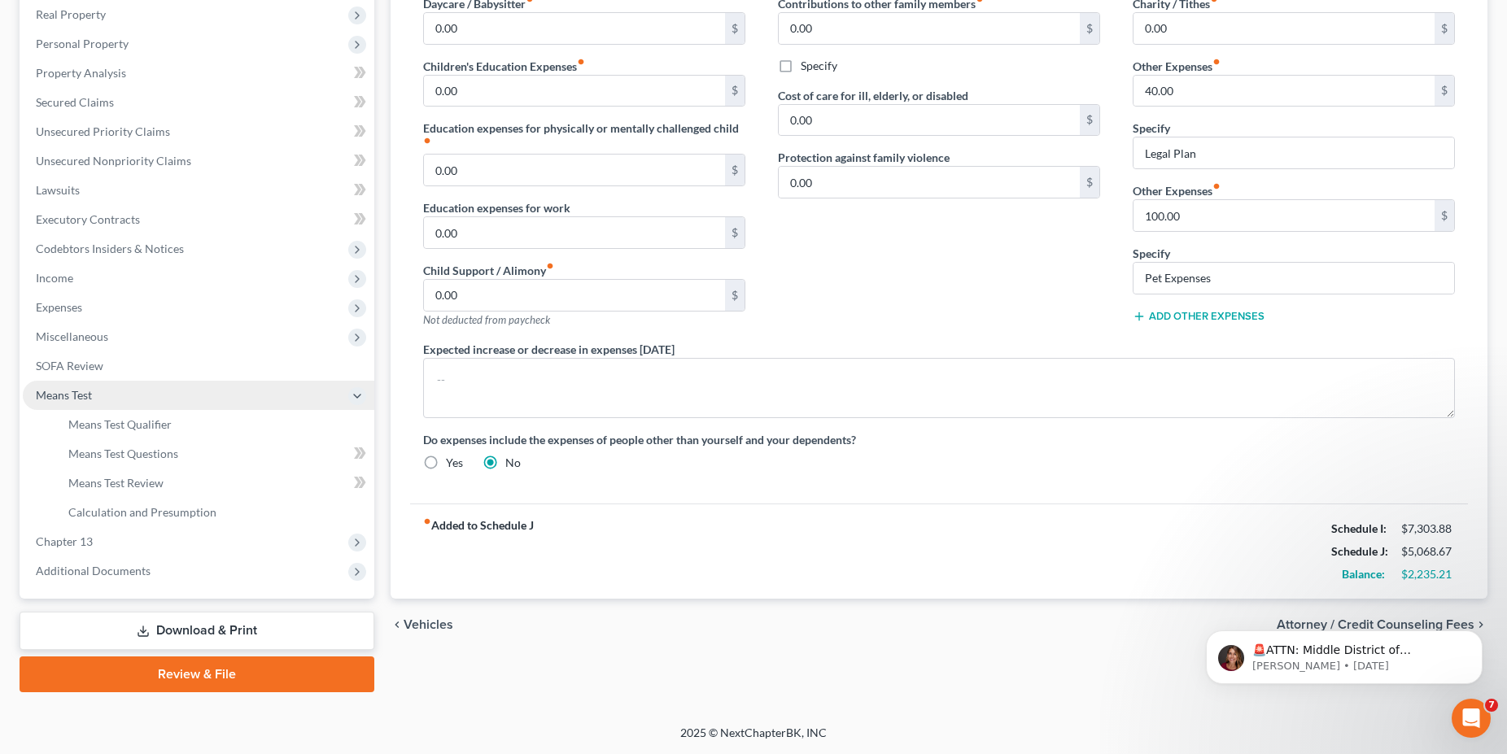
scroll to position [255, 0]
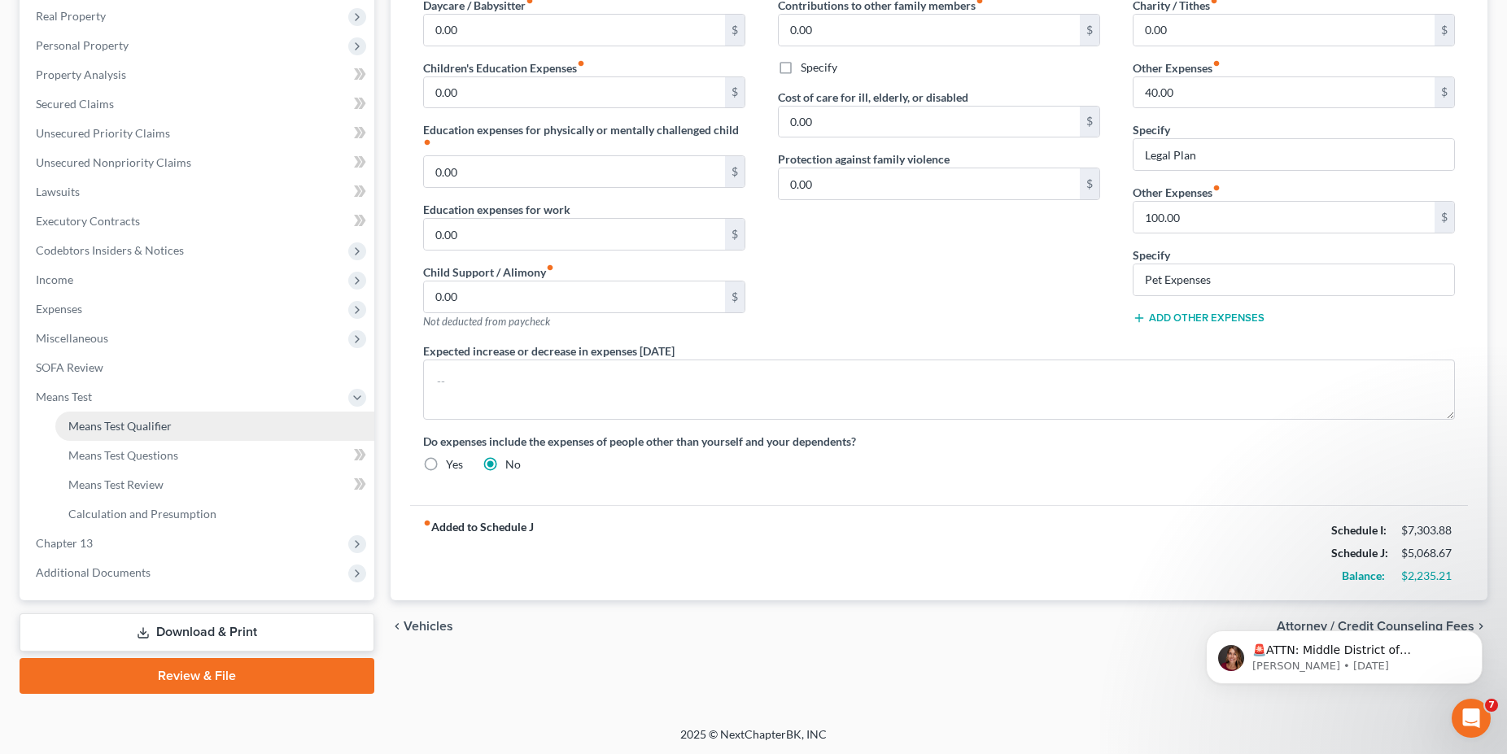
click at [124, 416] on link "Means Test Qualifier" at bounding box center [214, 426] width 319 height 29
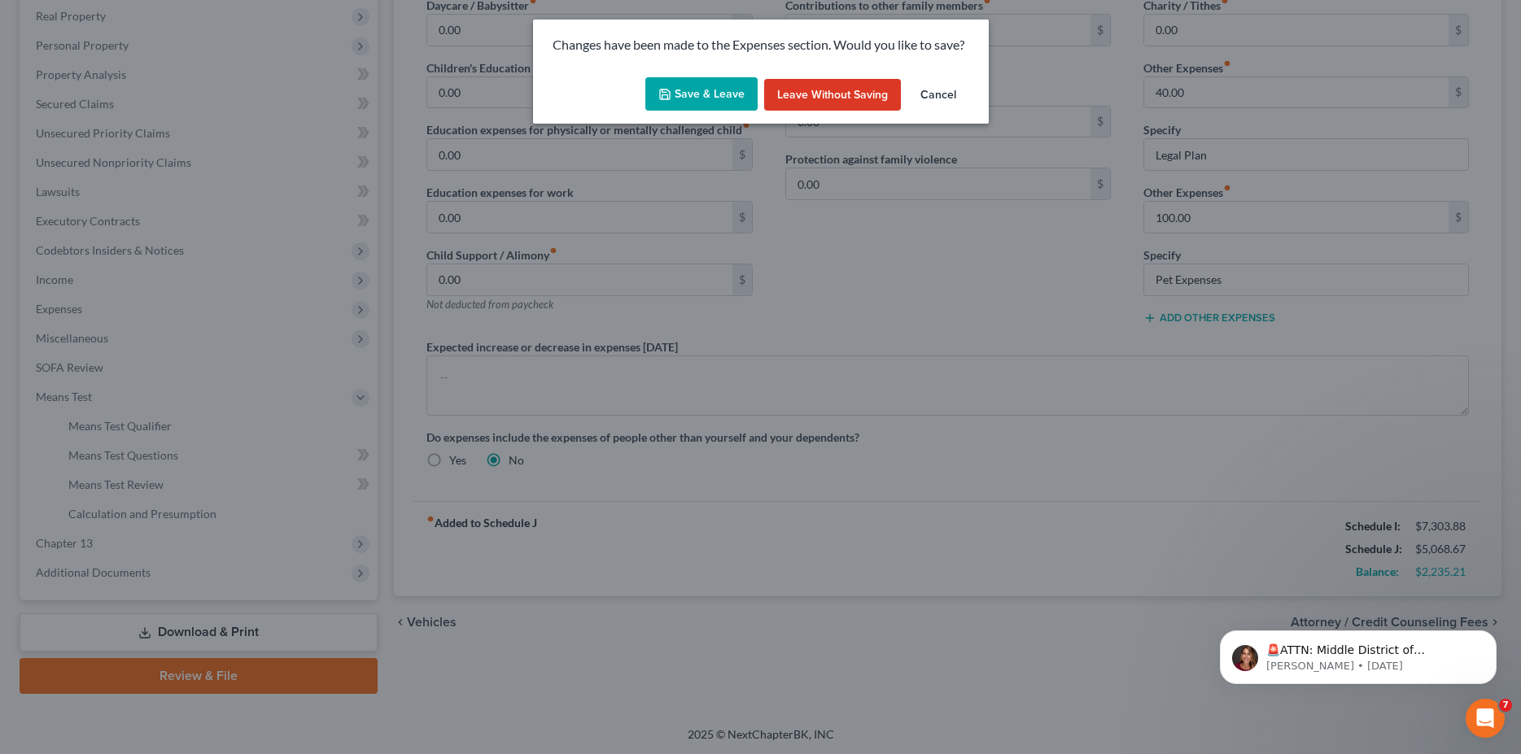
click at [682, 85] on button "Save & Leave" at bounding box center [701, 94] width 112 height 34
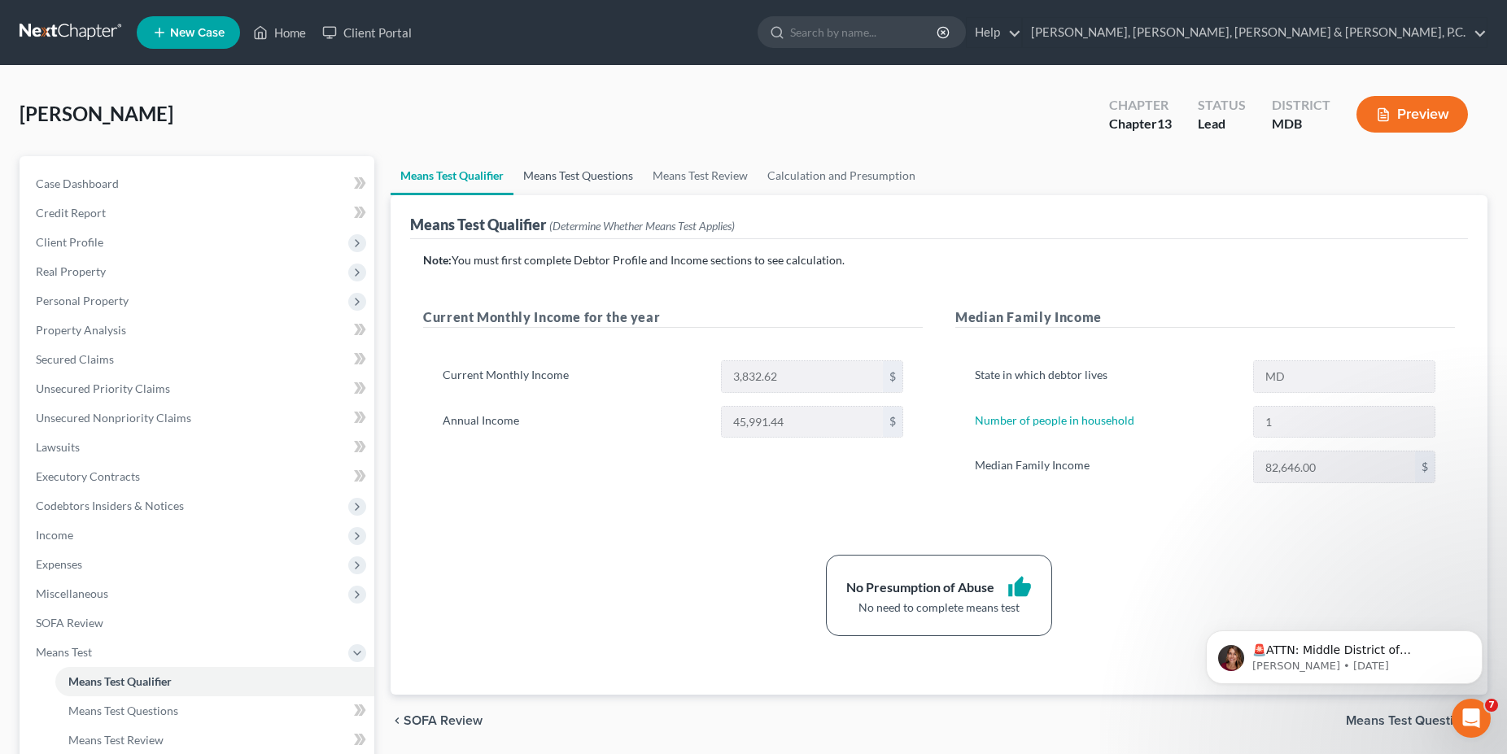
click at [589, 170] on link "Means Test Questions" at bounding box center [577, 175] width 129 height 39
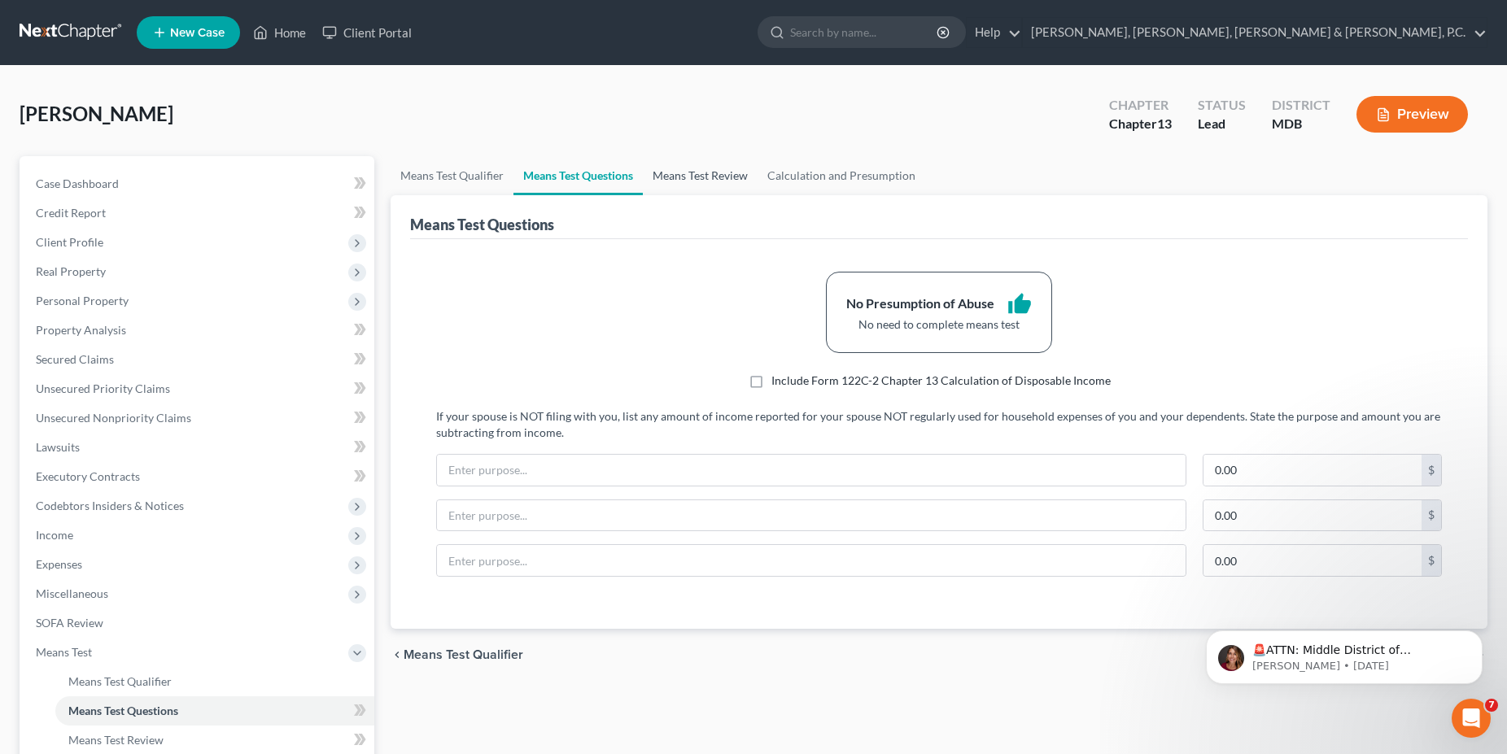
click at [720, 172] on link "Means Test Review" at bounding box center [700, 175] width 115 height 39
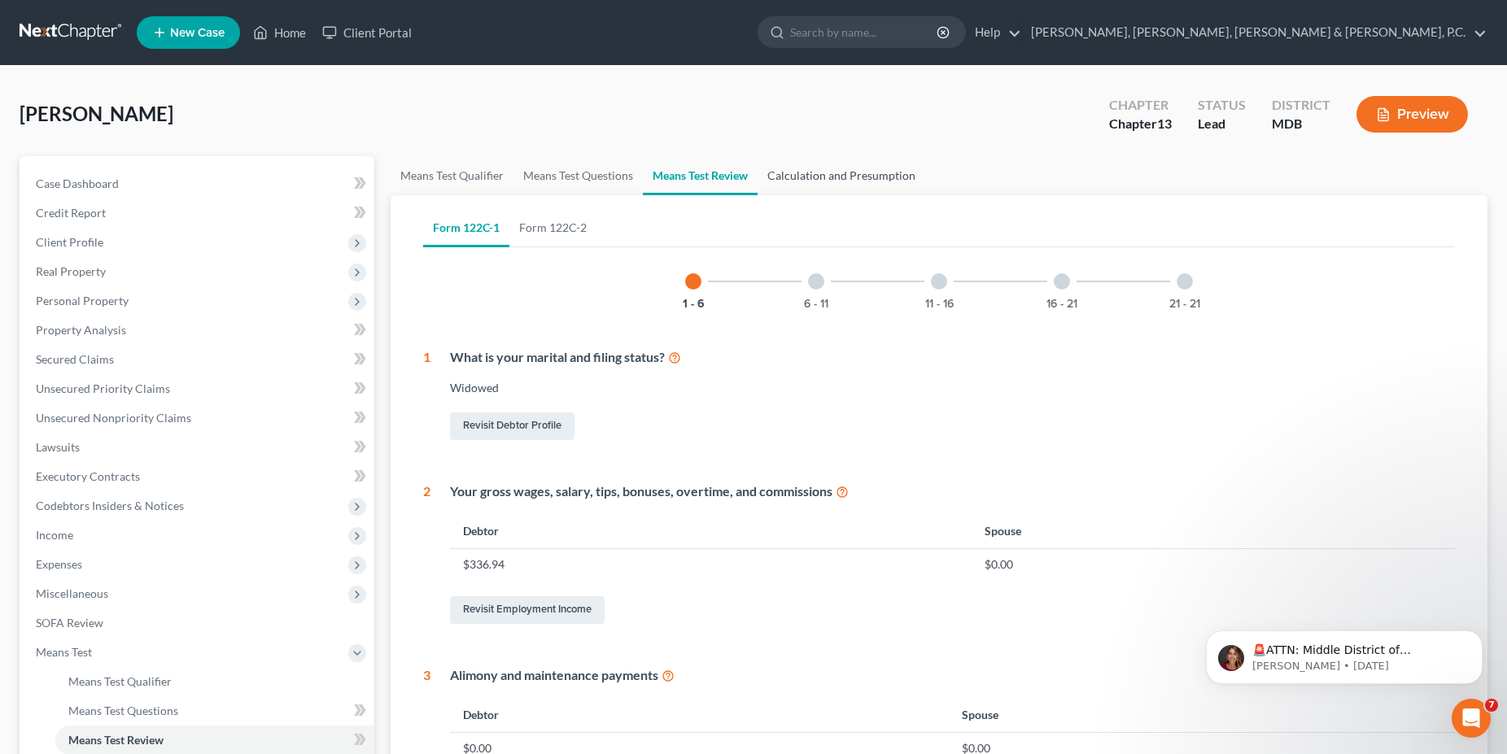
click at [833, 179] on link "Calculation and Presumption" at bounding box center [841, 175] width 168 height 39
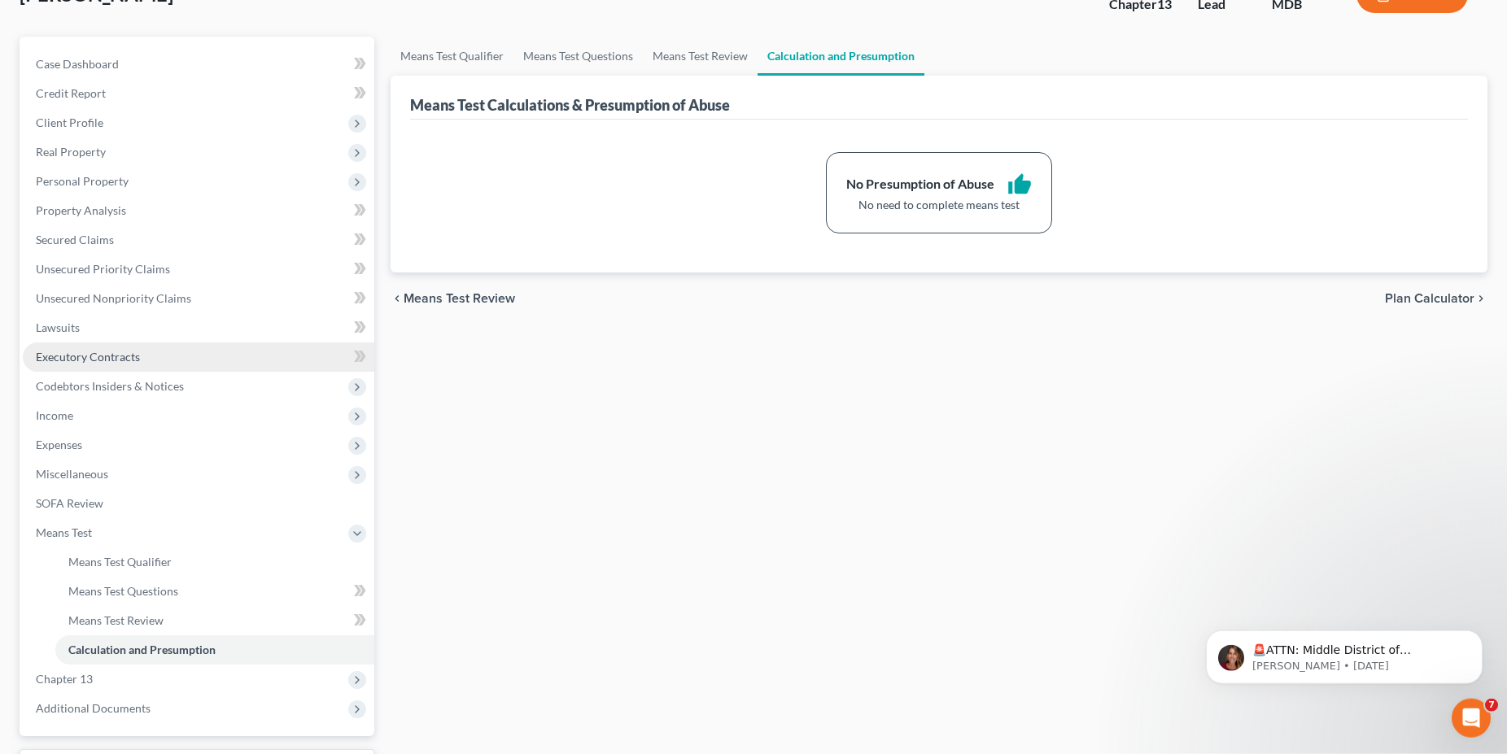
scroll to position [166, 0]
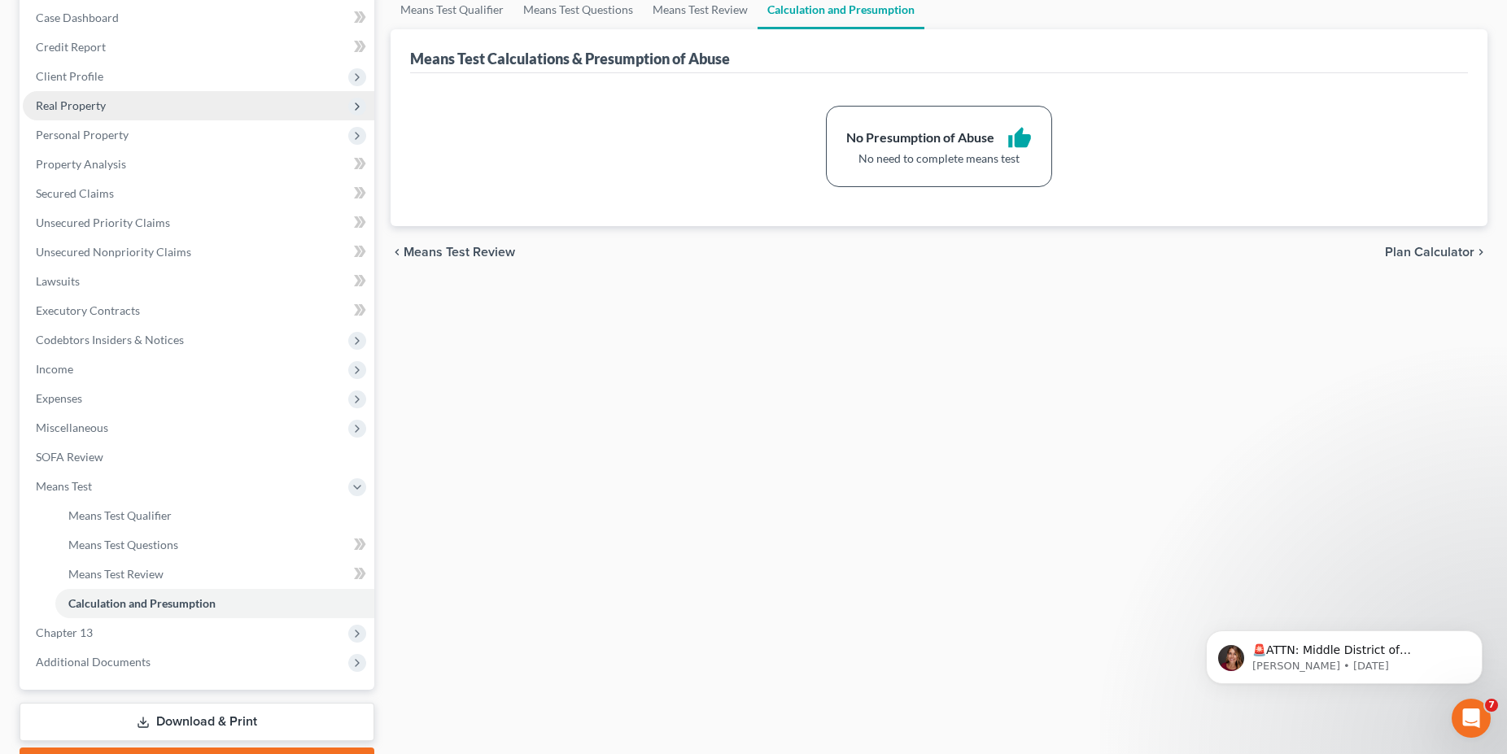
click at [81, 107] on span "Real Property" at bounding box center [71, 105] width 70 height 14
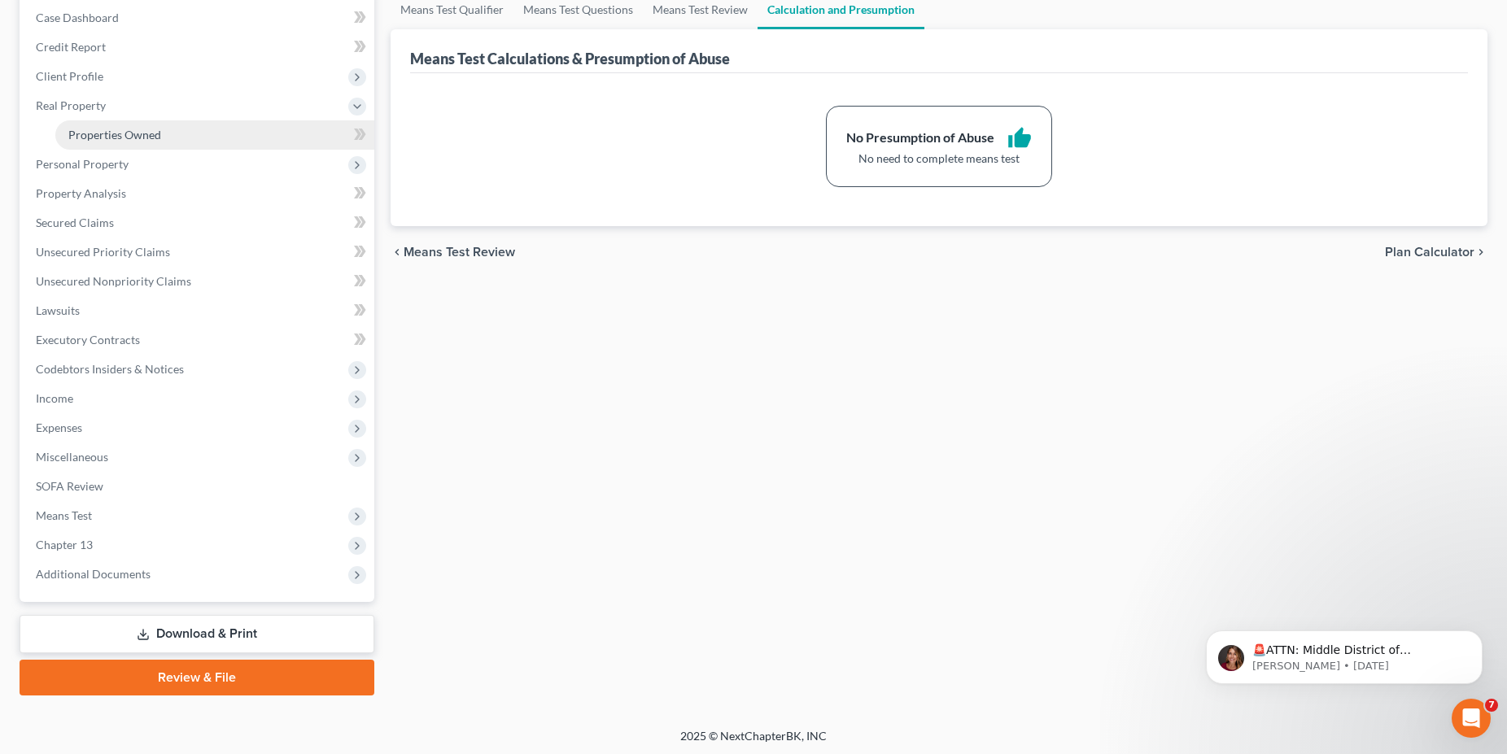
click at [96, 125] on link "Properties Owned" at bounding box center [214, 134] width 319 height 29
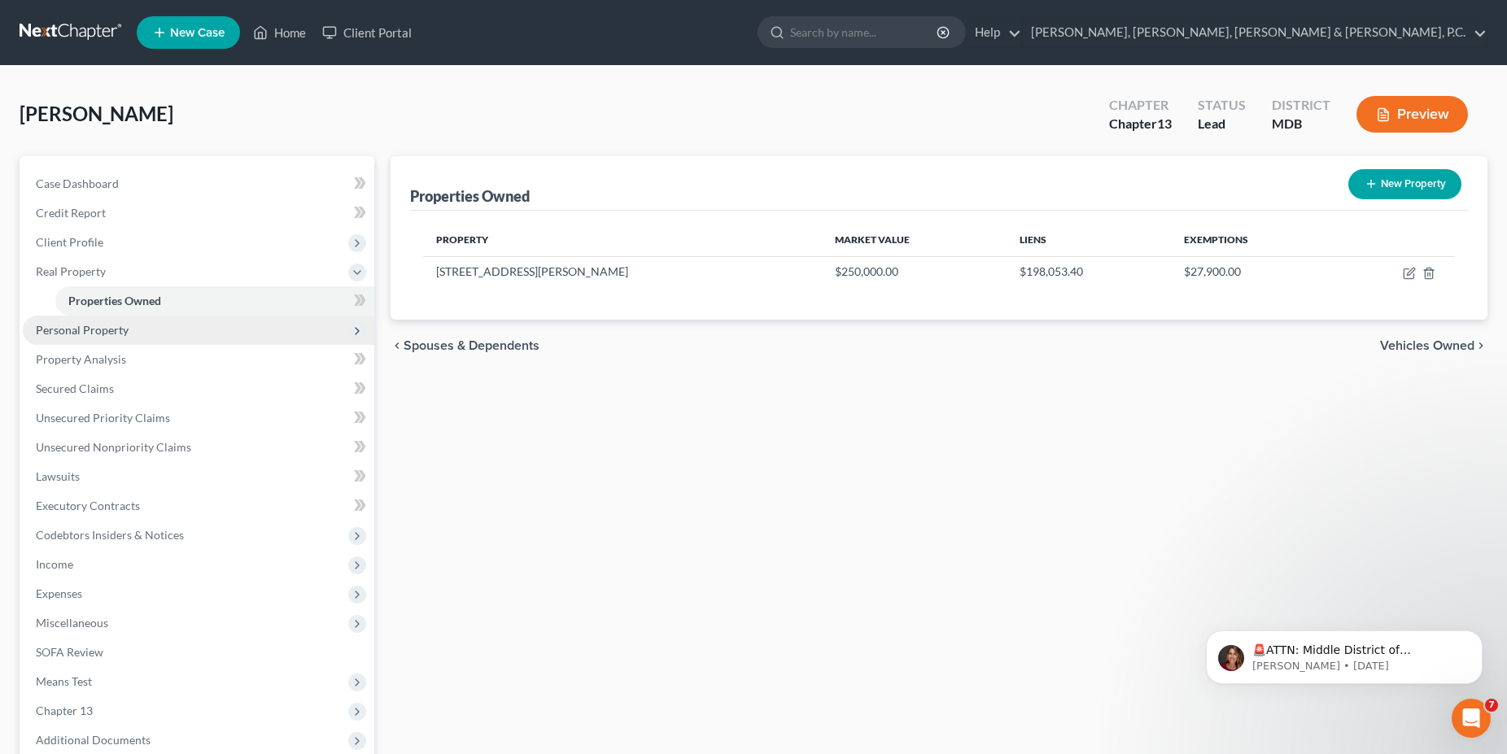
click at [82, 334] on span "Personal Property" at bounding box center [82, 330] width 93 height 14
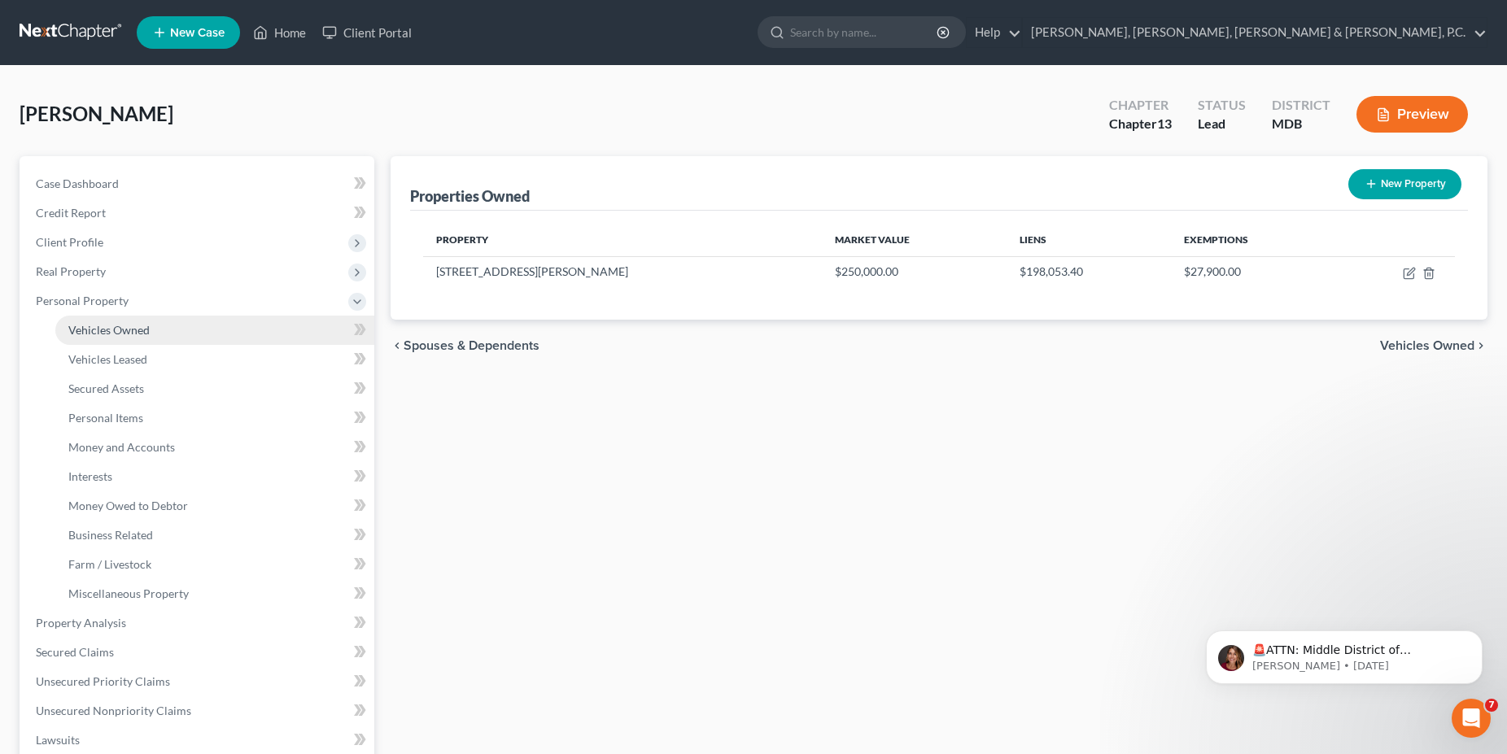
click at [94, 338] on link "Vehicles Owned" at bounding box center [214, 330] width 319 height 29
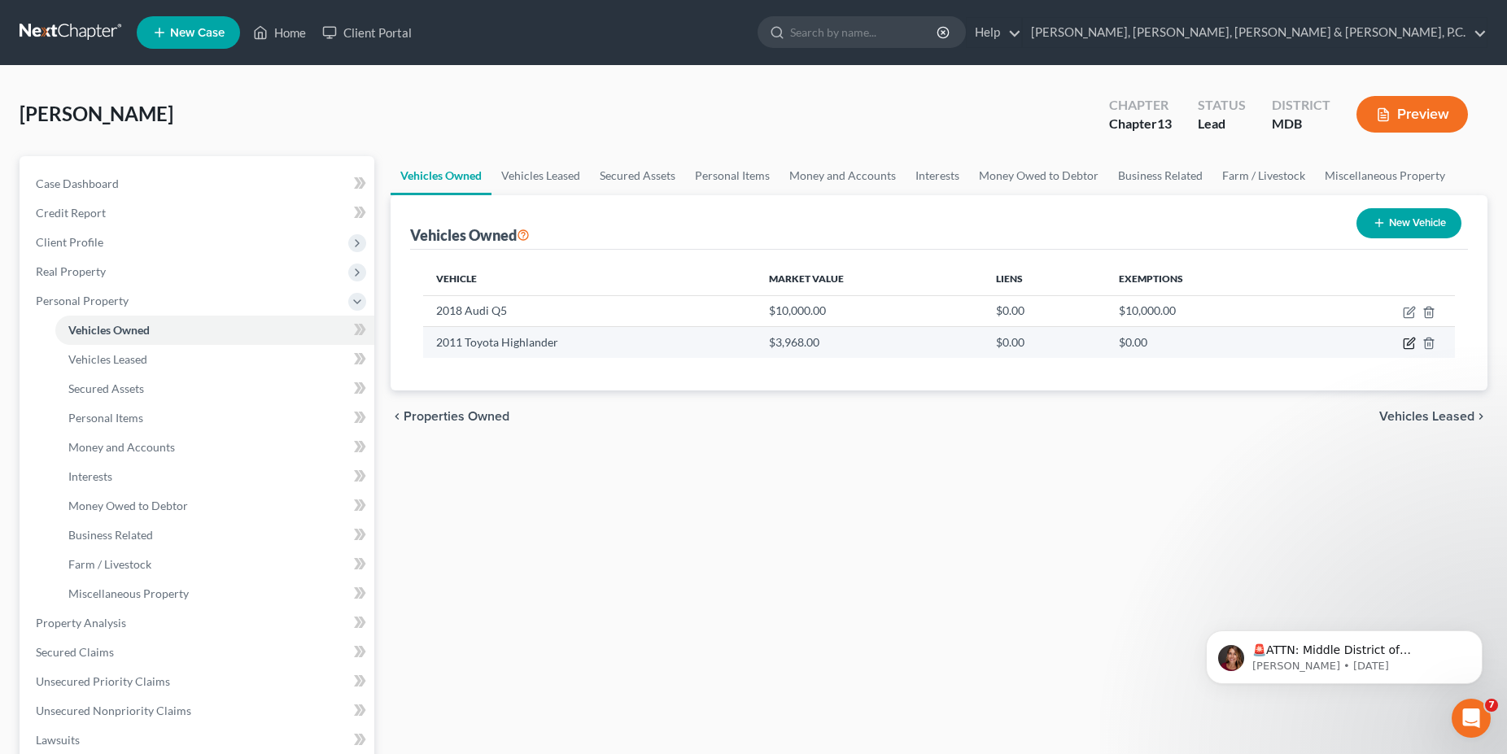
click at [1409, 343] on icon "button" at bounding box center [1409, 343] width 13 height 13
select select "0"
select select "15"
select select "2"
select select "0"
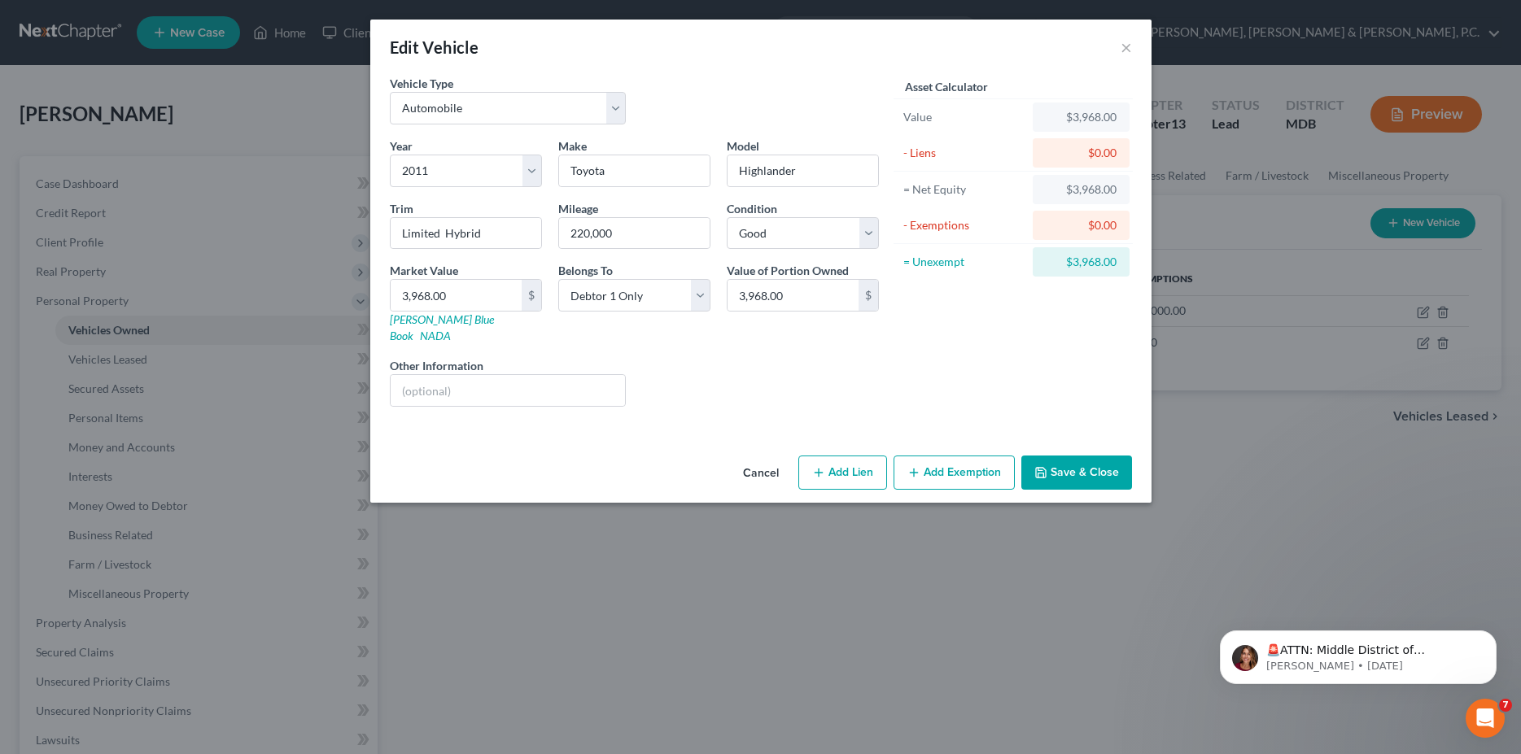
click at [960, 456] on button "Add Exemption" at bounding box center [953, 473] width 121 height 34
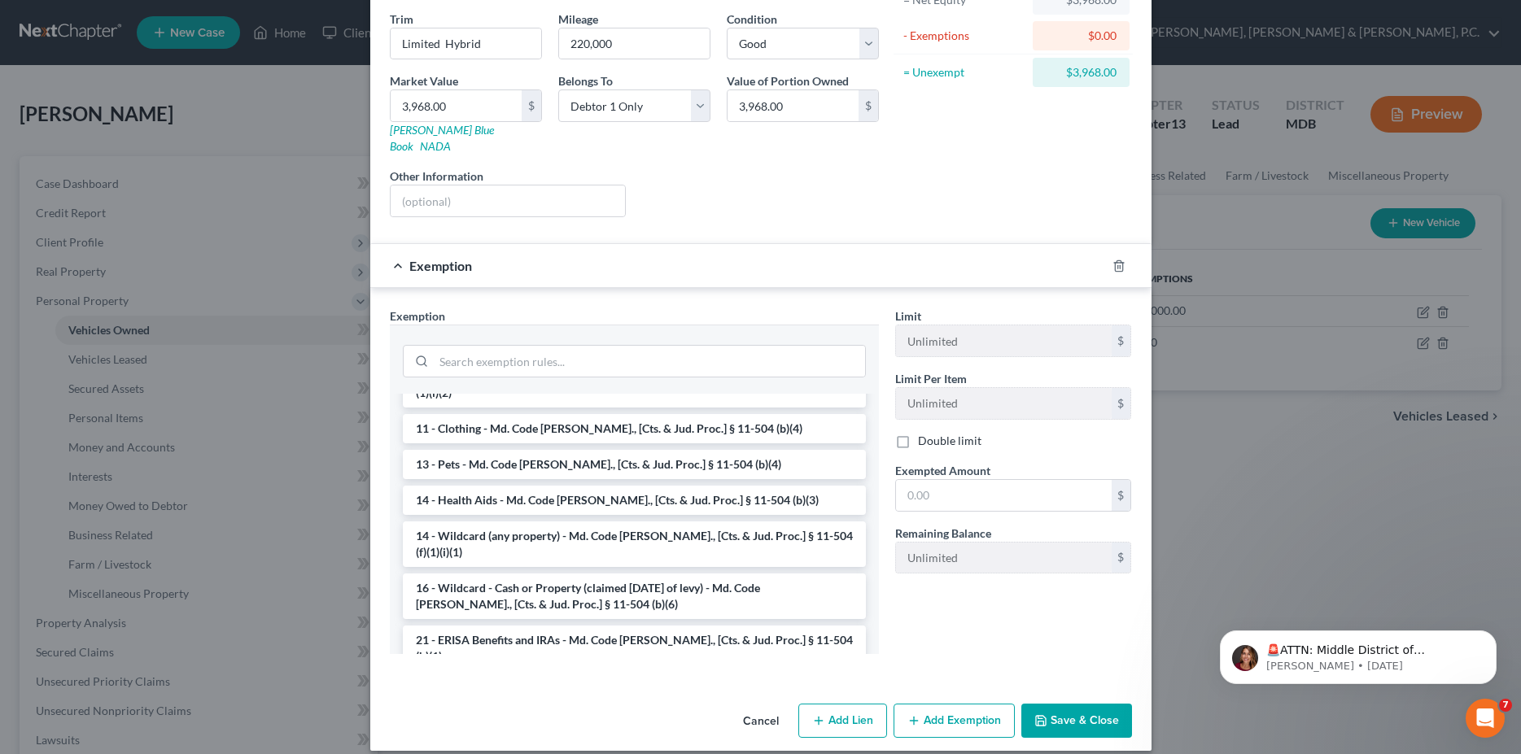
scroll to position [193, 0]
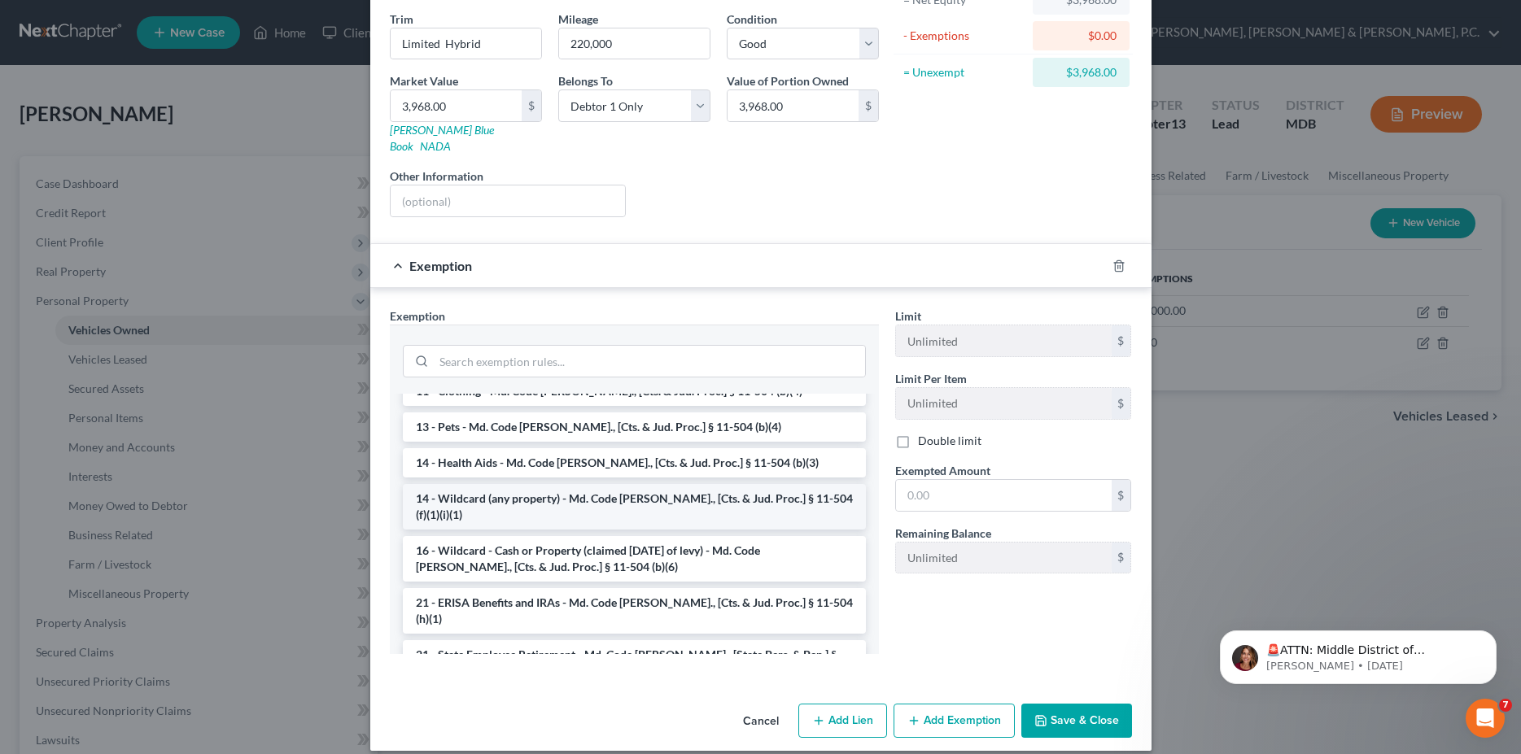
click at [739, 484] on li "14 - Wildcard (any property) - Md. Code [PERSON_NAME]., [Cts. & Jud. Proc.] § 1…" at bounding box center [634, 507] width 463 height 46
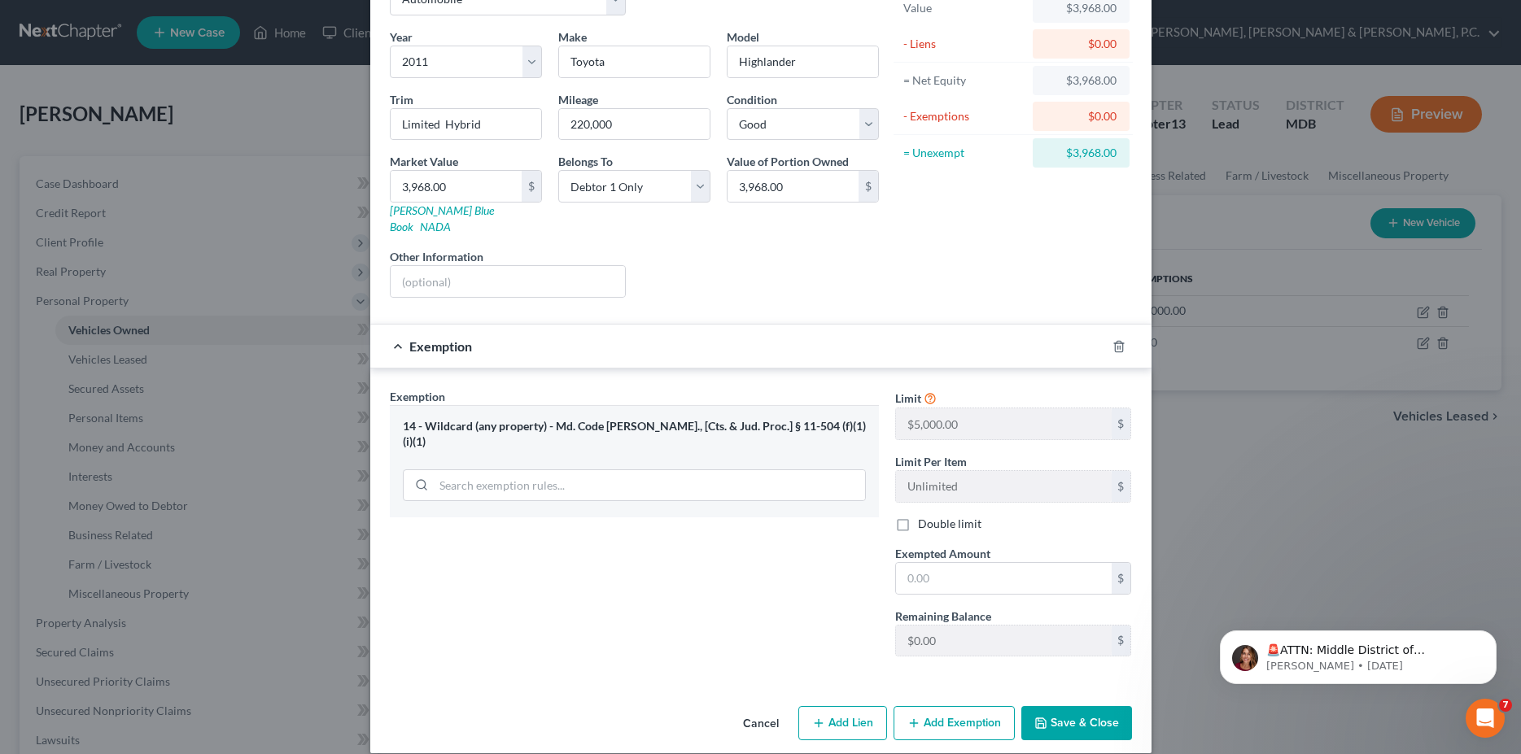
scroll to position [111, 0]
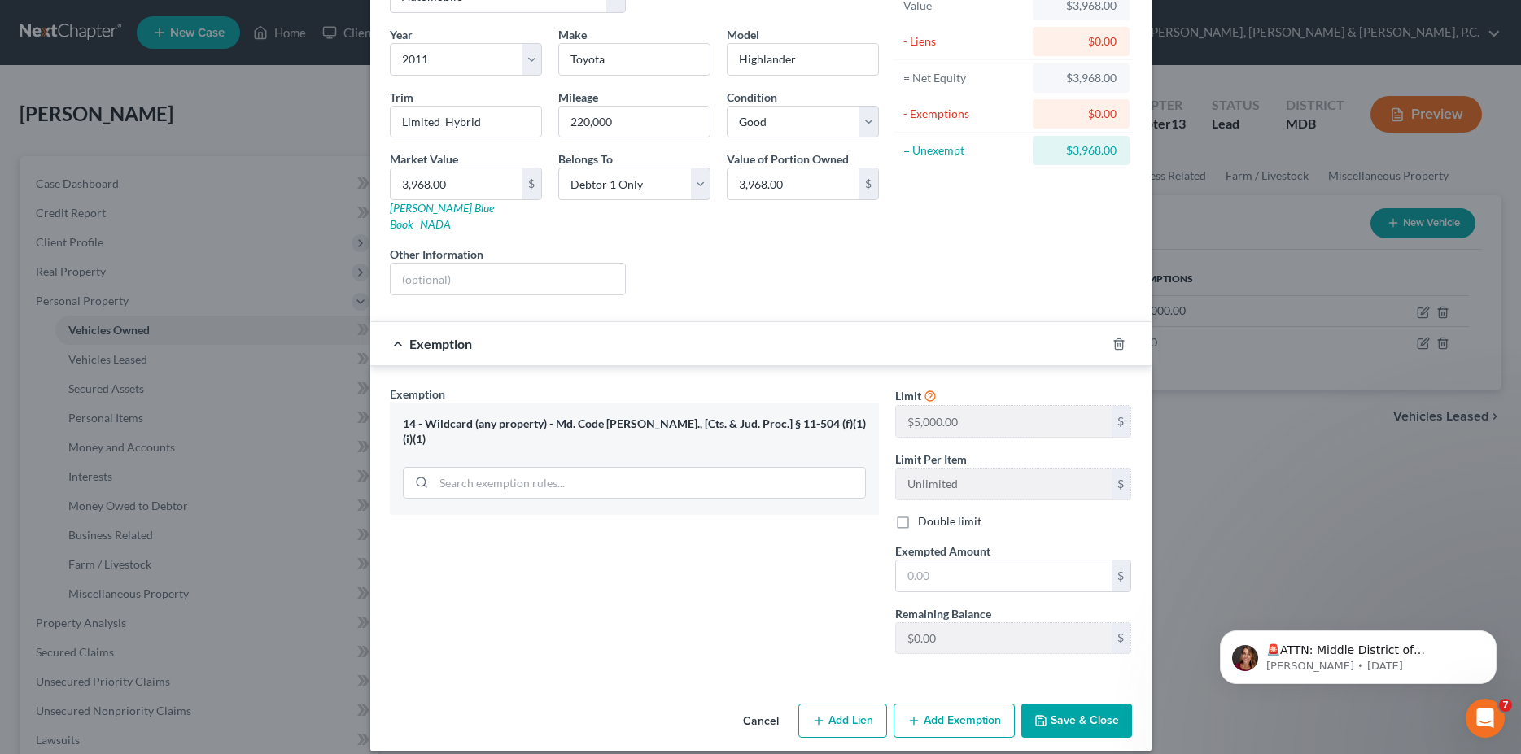
click at [791, 417] on div "14 - Wildcard (any property) - Md. Code [PERSON_NAME]., [Cts. & Jud. Proc.] § 1…" at bounding box center [634, 432] width 463 height 30
click at [942, 717] on button "Add Exemption" at bounding box center [953, 721] width 121 height 34
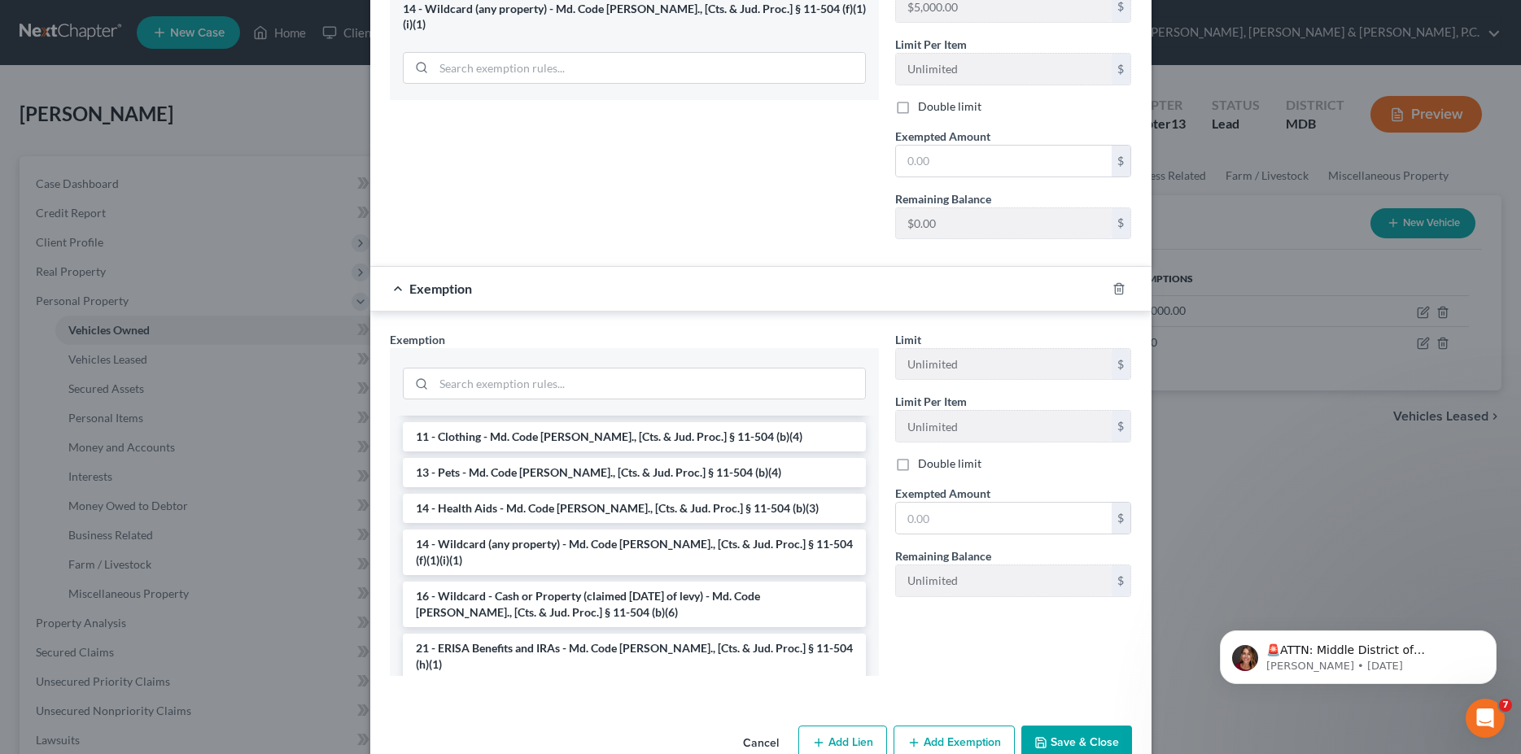
scroll to position [166, 0]
click at [629, 585] on li "16 - Wildcard - Cash or Property (claimed [DATE] of levy) - Md. Code [PERSON_NA…" at bounding box center [634, 608] width 463 height 46
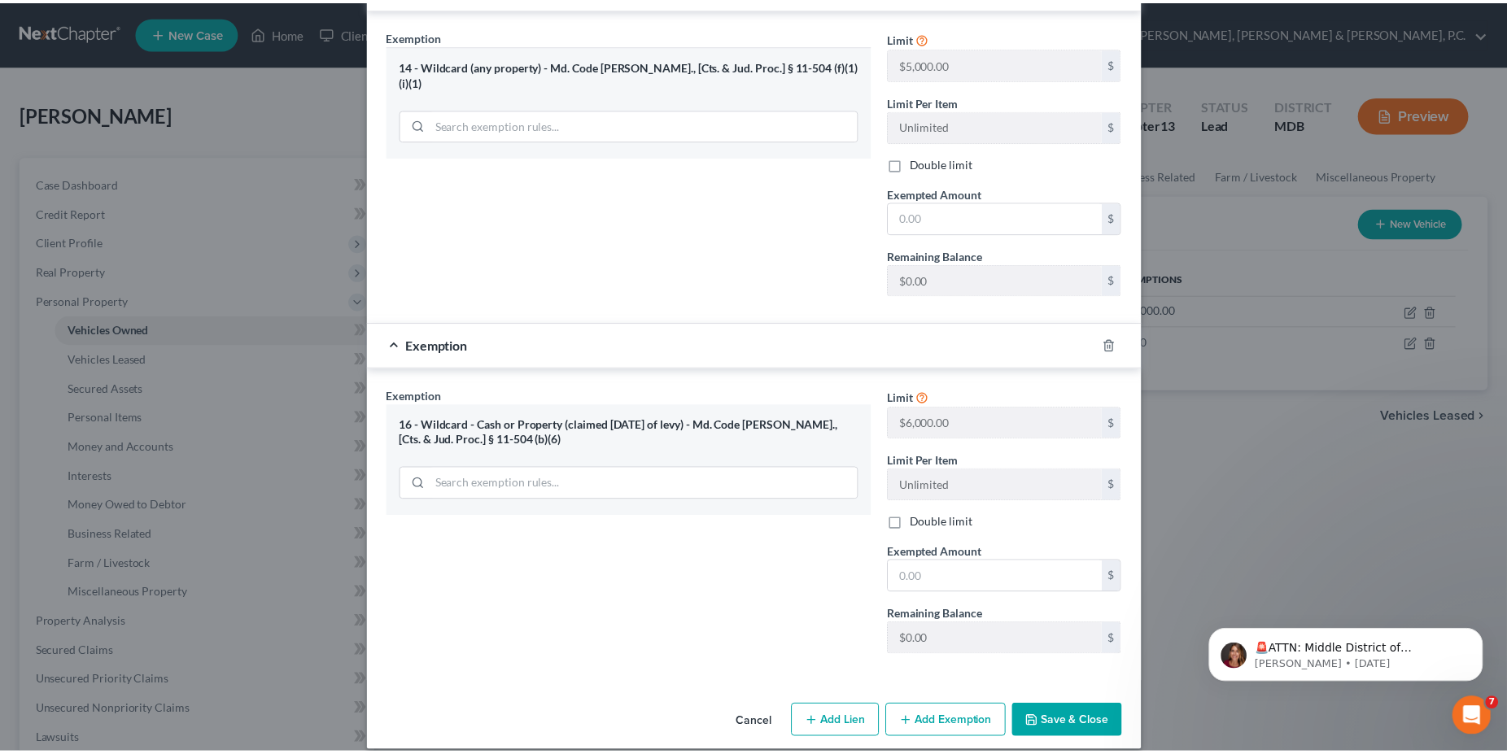
scroll to position [472, 0]
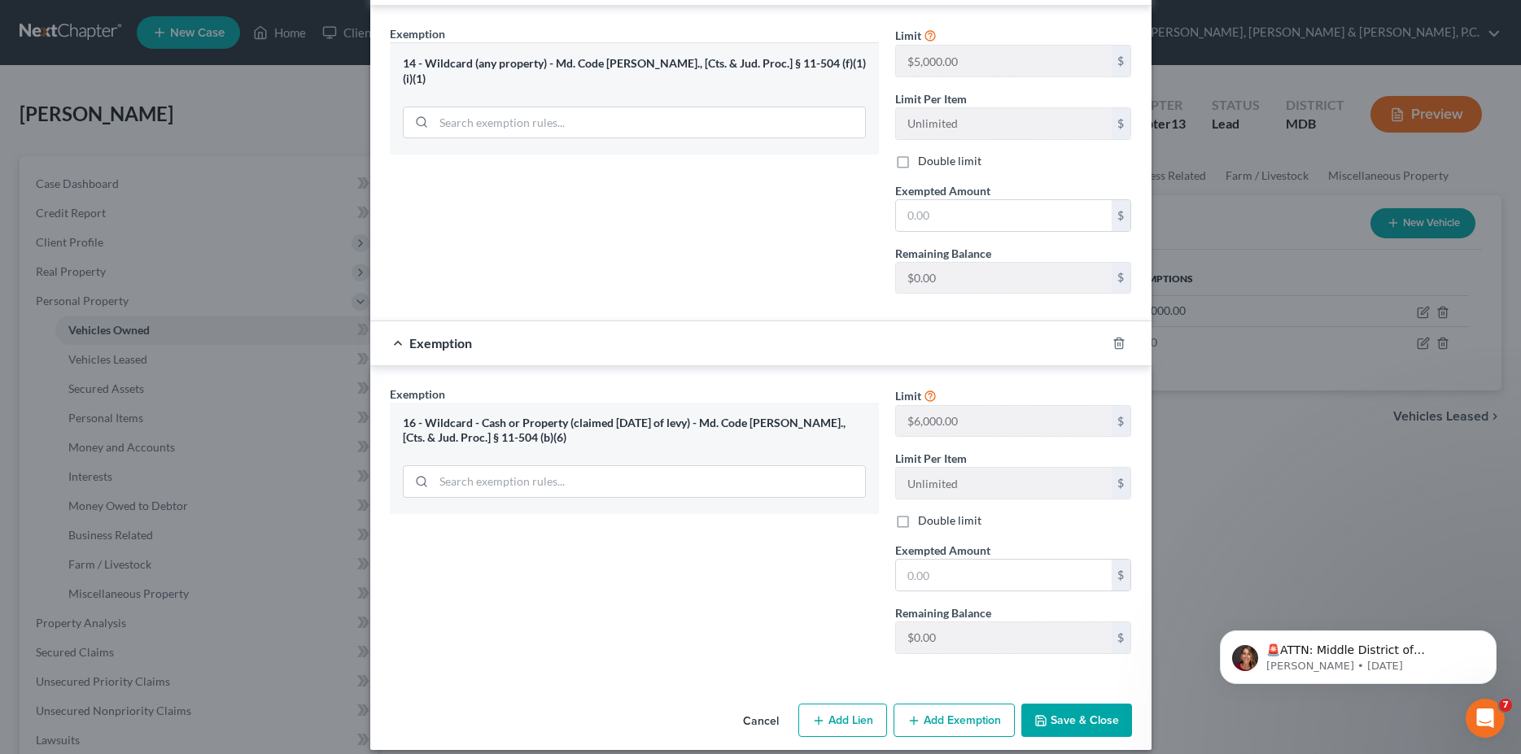
click at [766, 707] on button "Cancel" at bounding box center [761, 721] width 62 height 33
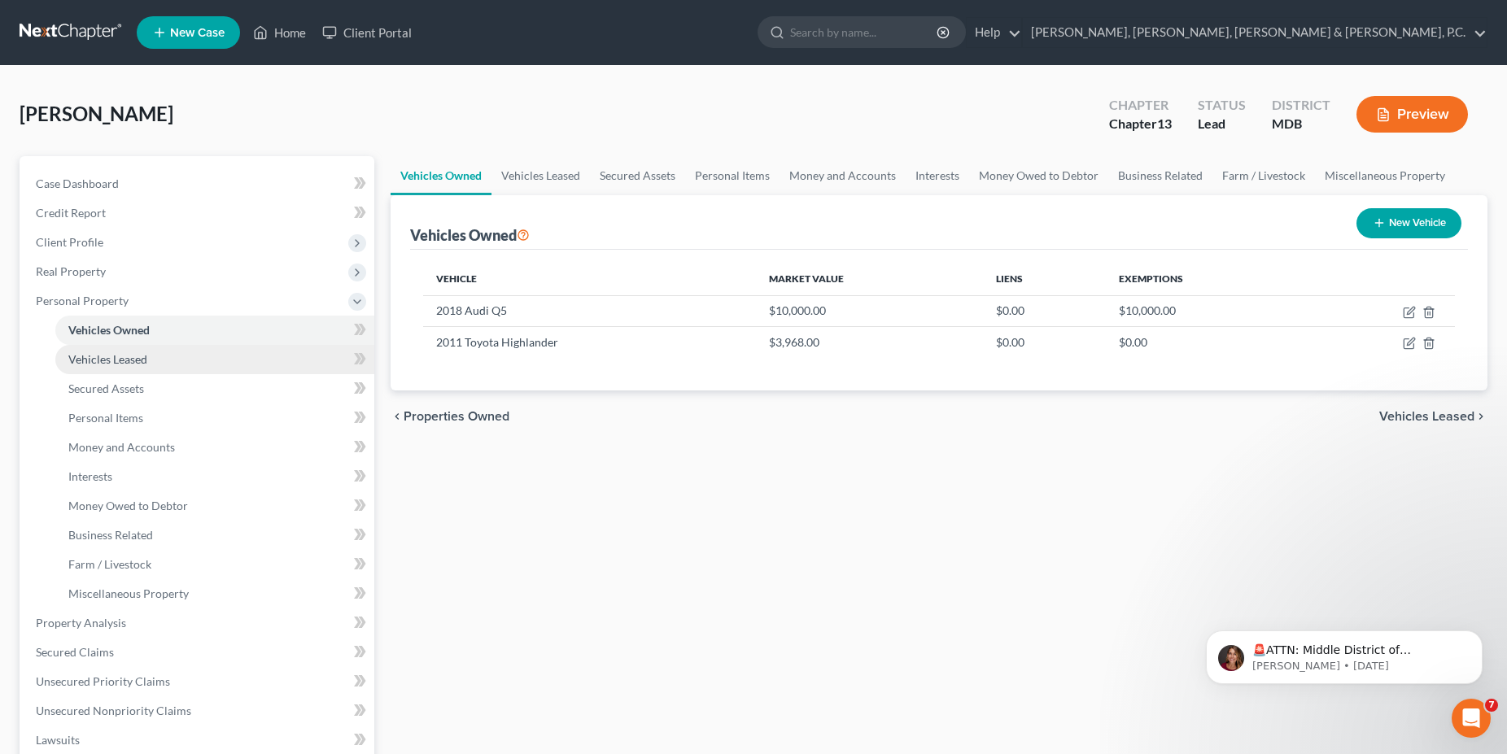
click at [151, 364] on link "Vehicles Leased" at bounding box center [214, 359] width 319 height 29
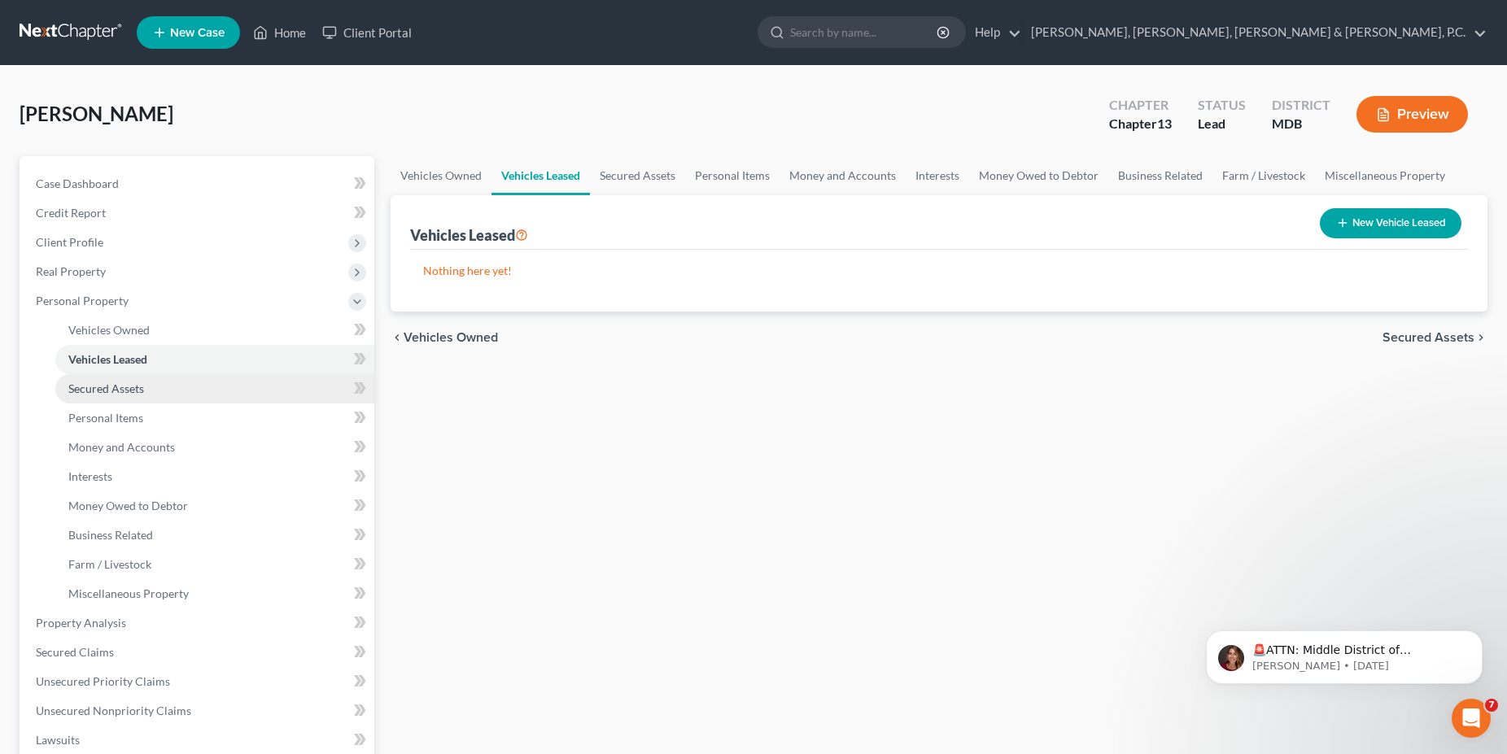
click at [137, 390] on span "Secured Assets" at bounding box center [106, 389] width 76 height 14
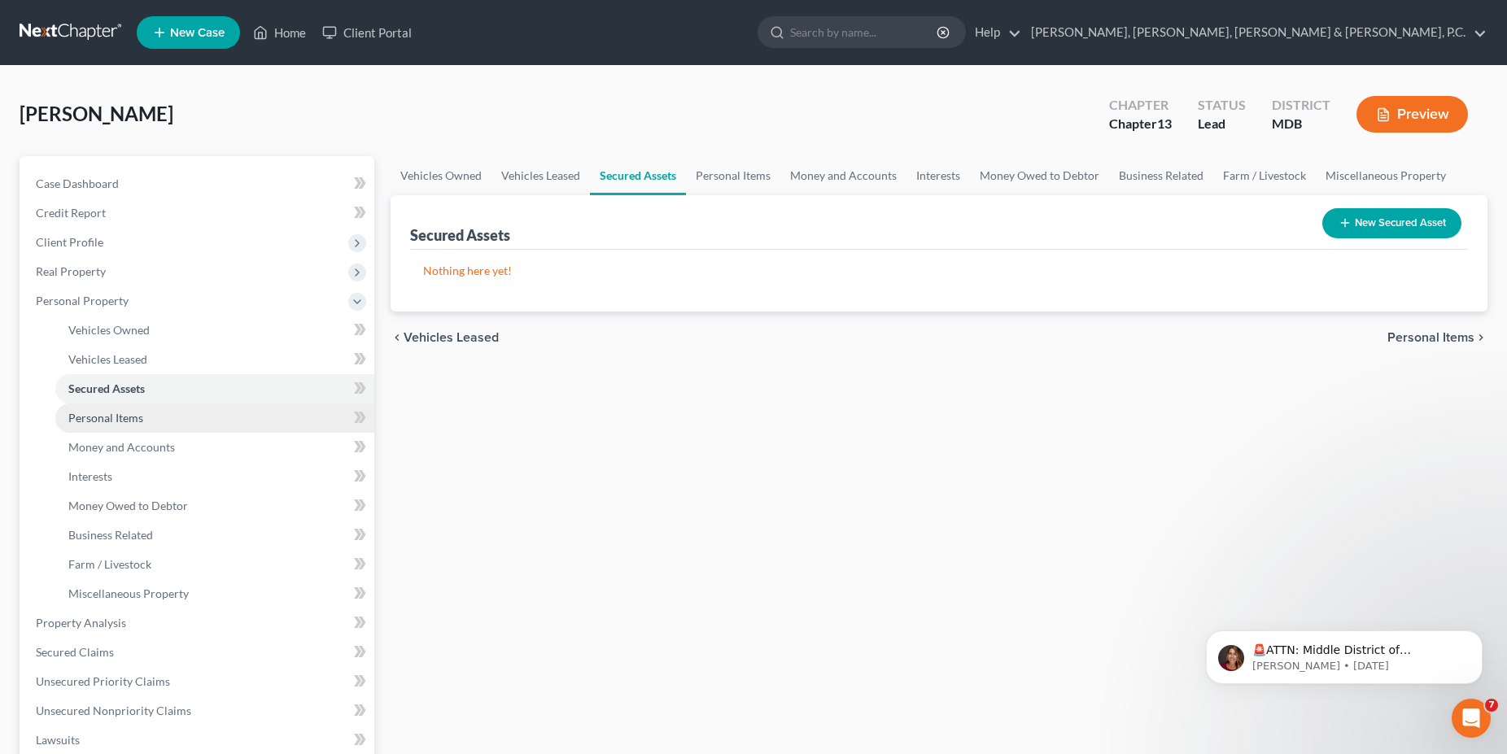
click at [128, 418] on span "Personal Items" at bounding box center [105, 418] width 75 height 14
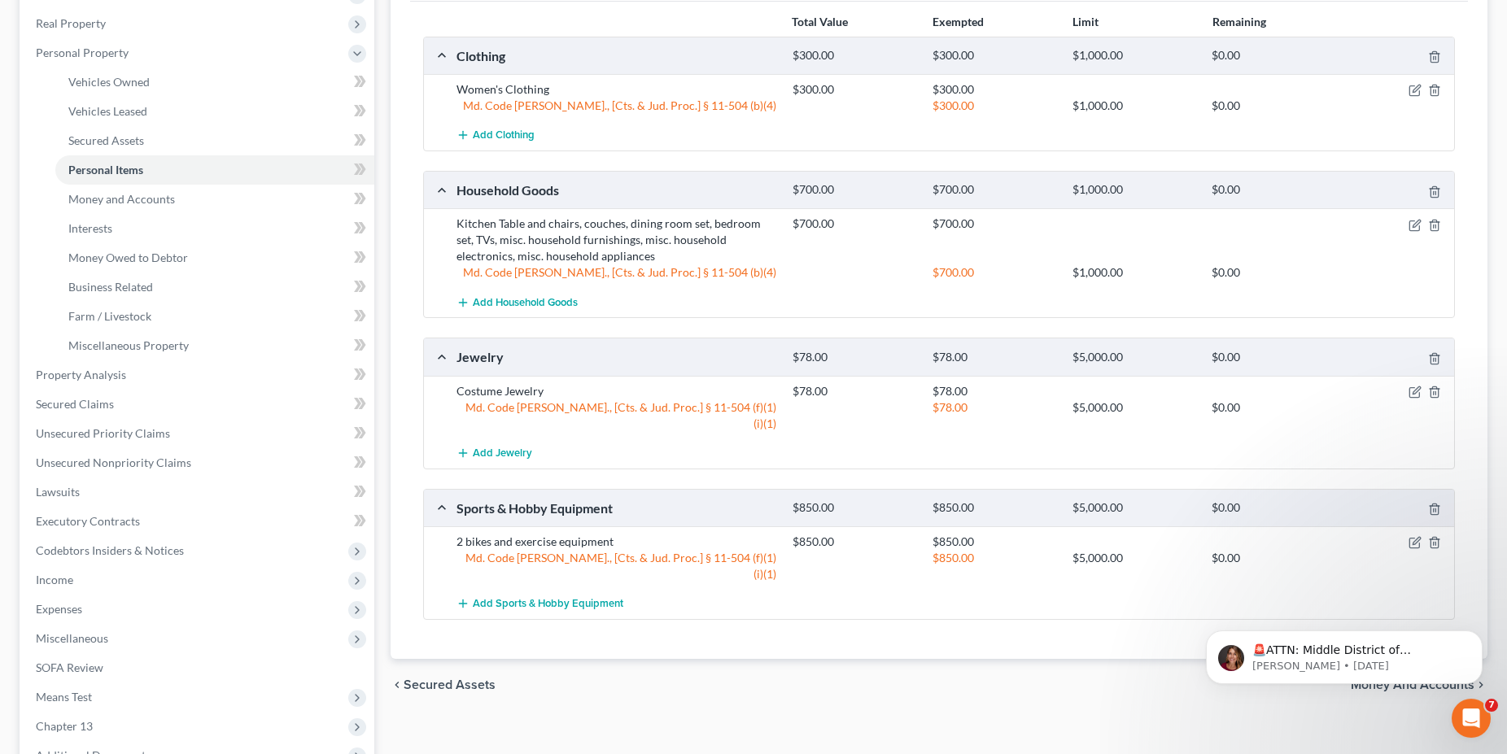
scroll to position [249, 0]
click at [150, 192] on span "Money and Accounts" at bounding box center [121, 198] width 107 height 14
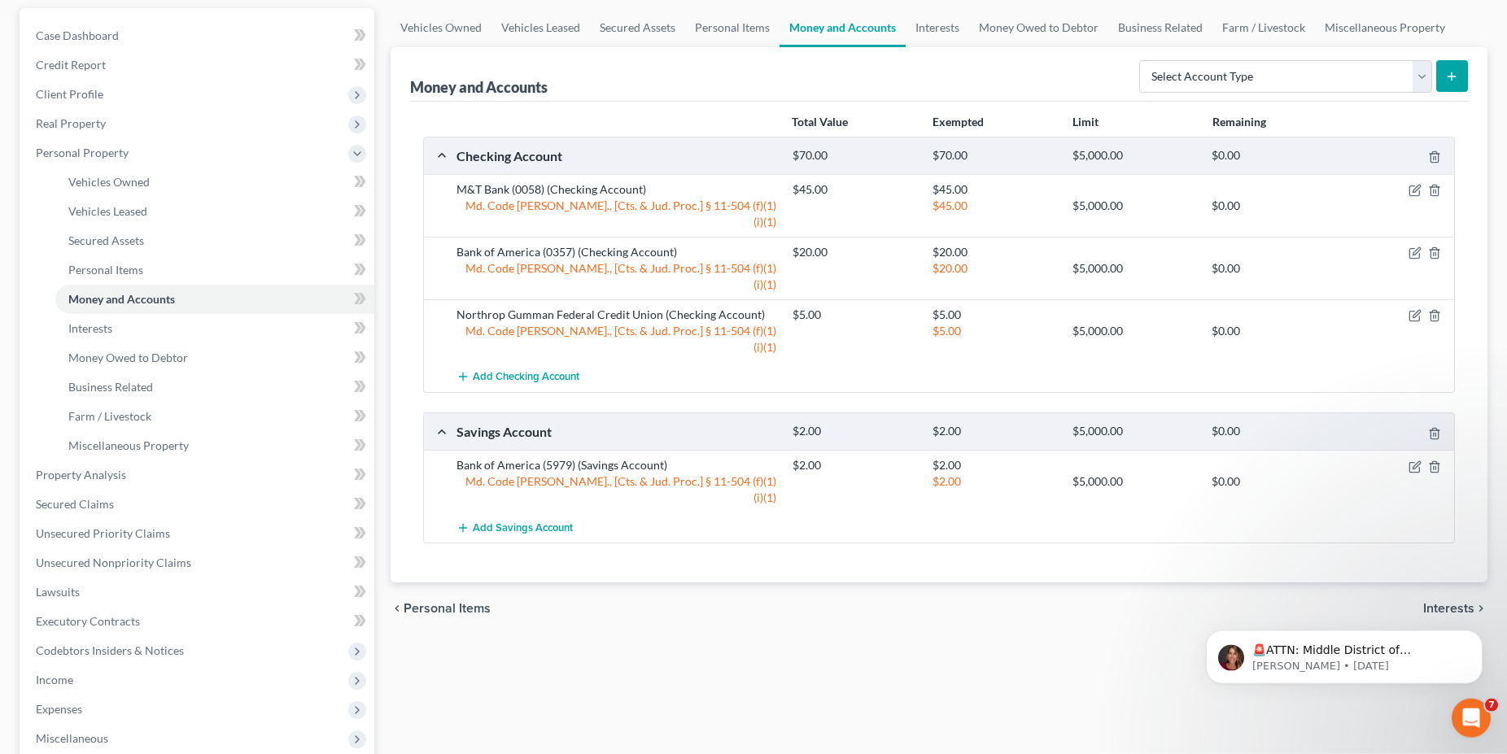
scroll to position [166, 0]
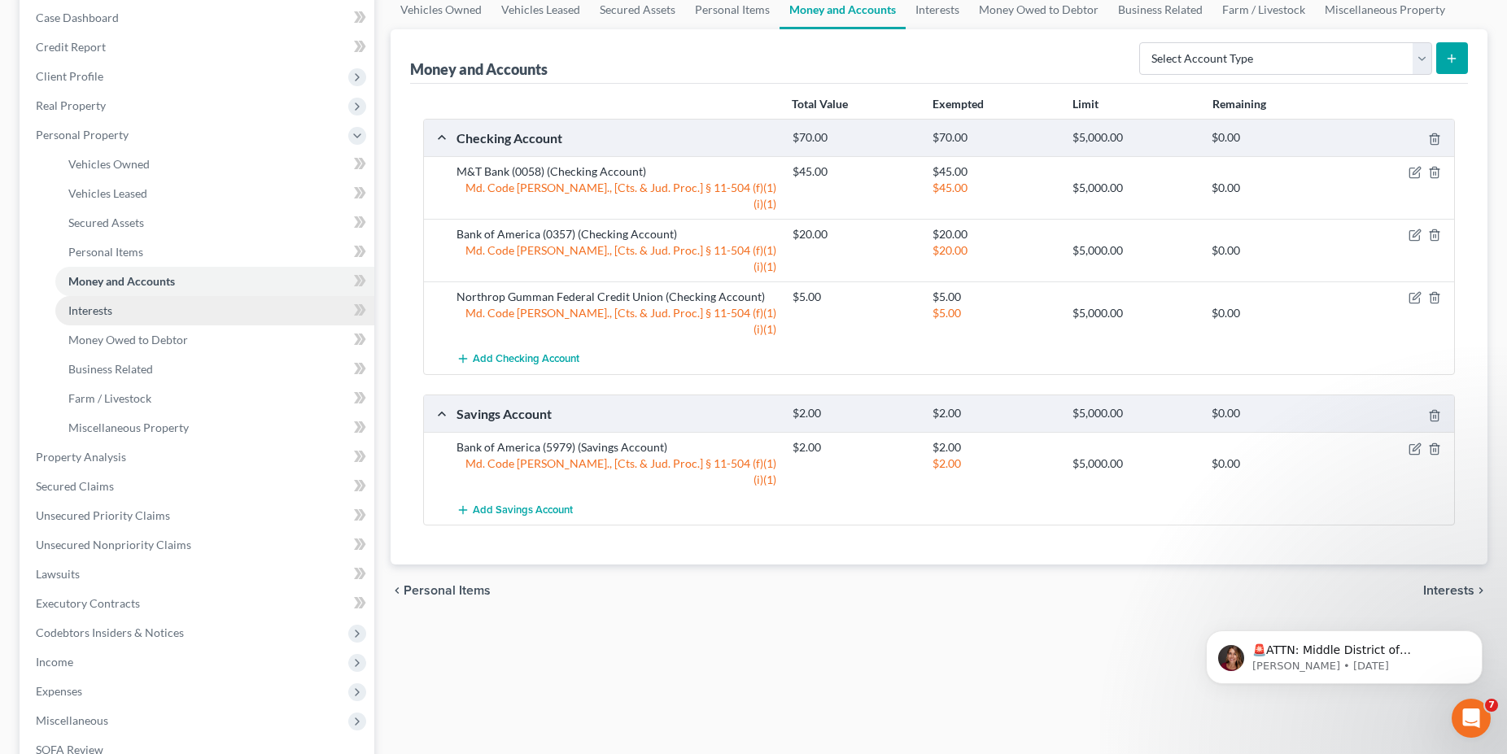
click at [134, 320] on link "Interests" at bounding box center [214, 310] width 319 height 29
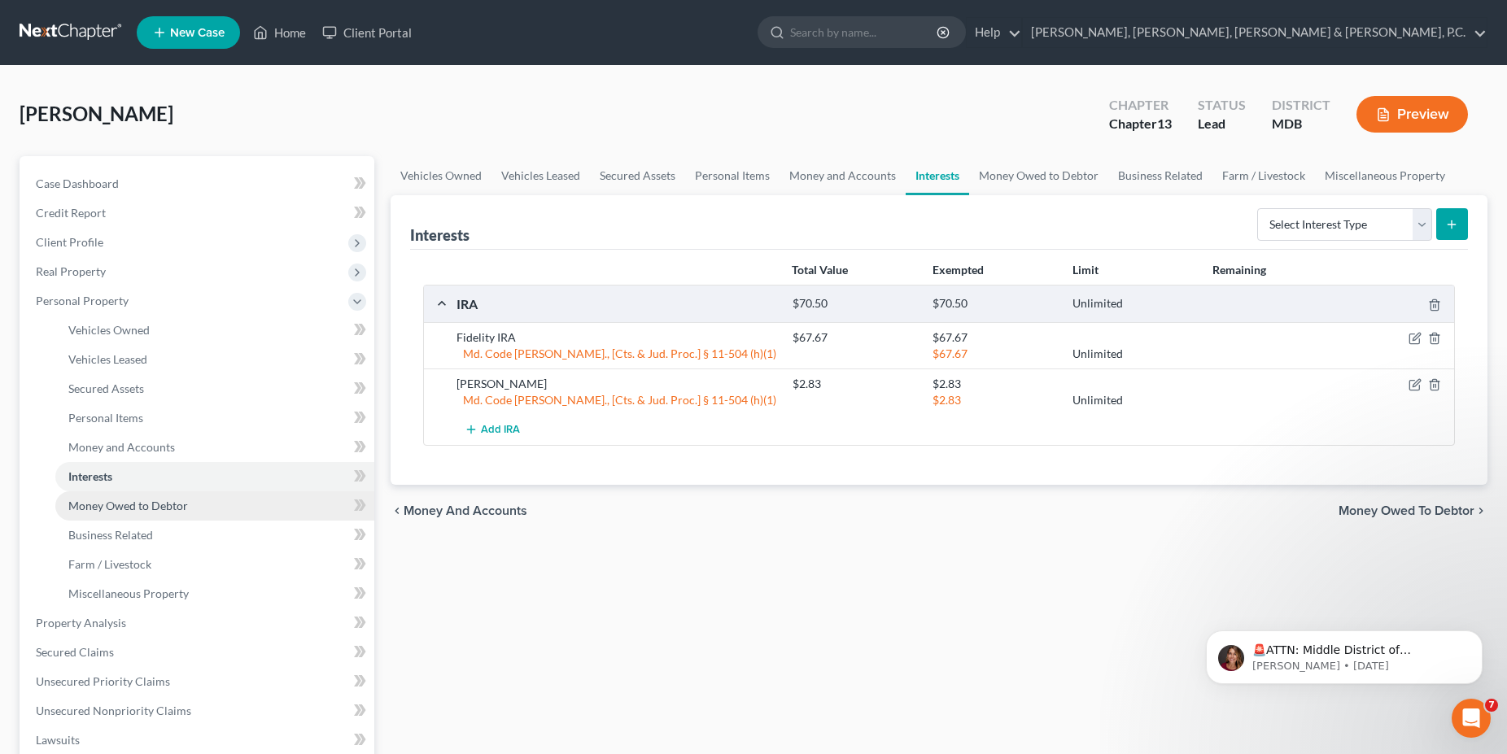
click at [142, 503] on span "Money Owed to Debtor" at bounding box center [128, 506] width 120 height 14
